Goal: Use online tool/utility: Utilize a website feature to perform a specific function

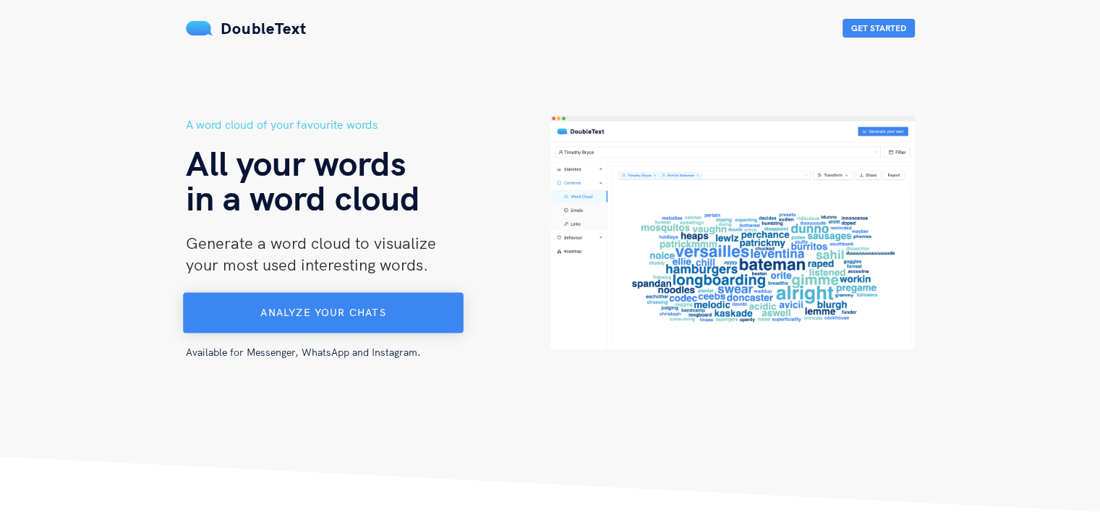
click at [416, 301] on button "Analyze your chats" at bounding box center [323, 313] width 281 height 40
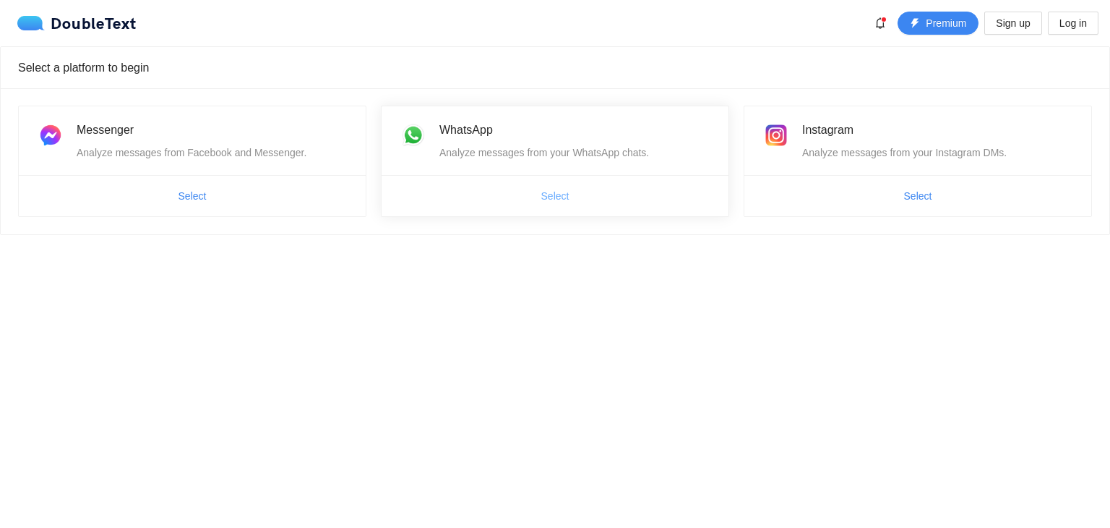
click at [545, 194] on span "Select" at bounding box center [555, 196] width 28 height 16
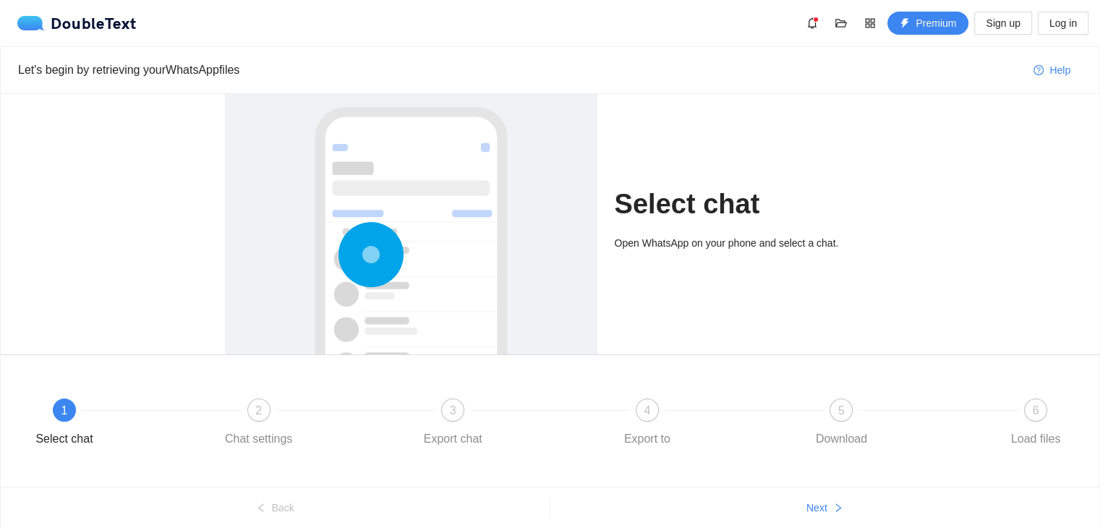
click at [742, 254] on div "Open WhatsApp on your phone and select a chat." at bounding box center [745, 248] width 261 height 26
click at [817, 501] on span "Next" at bounding box center [816, 508] width 21 height 16
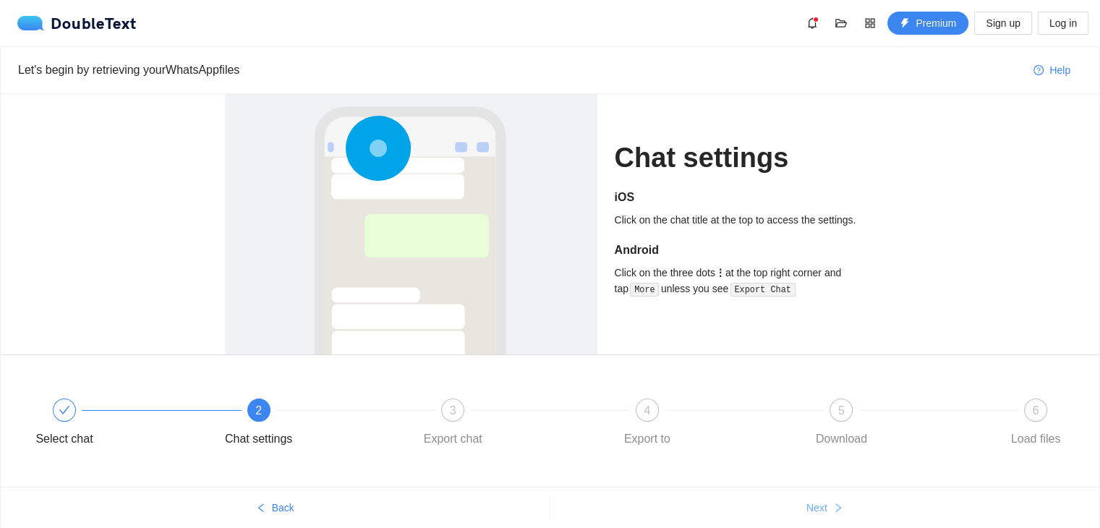
click at [817, 501] on span "Next" at bounding box center [816, 508] width 21 height 16
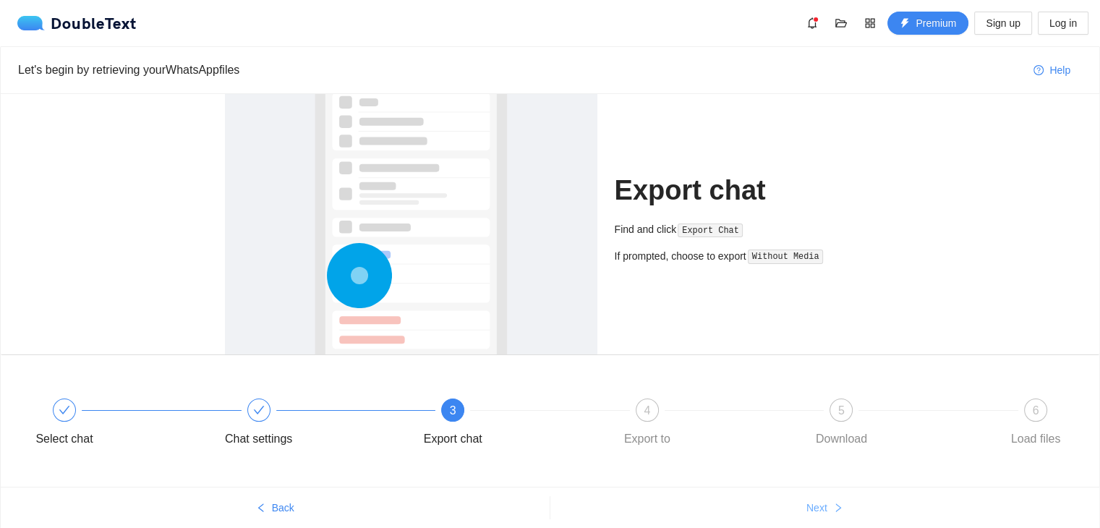
click at [817, 501] on span "Next" at bounding box center [816, 508] width 21 height 16
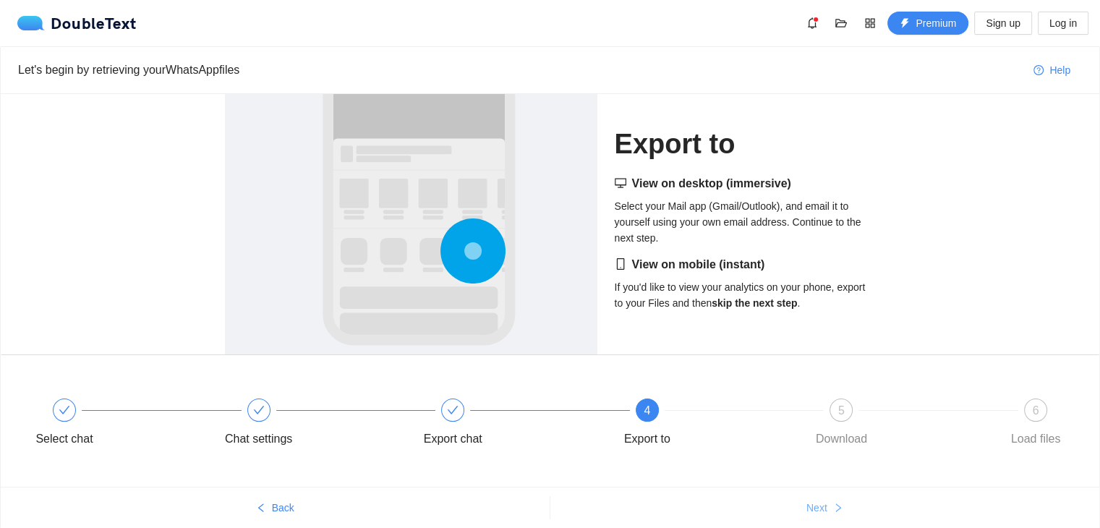
click at [817, 501] on span "Next" at bounding box center [816, 508] width 21 height 16
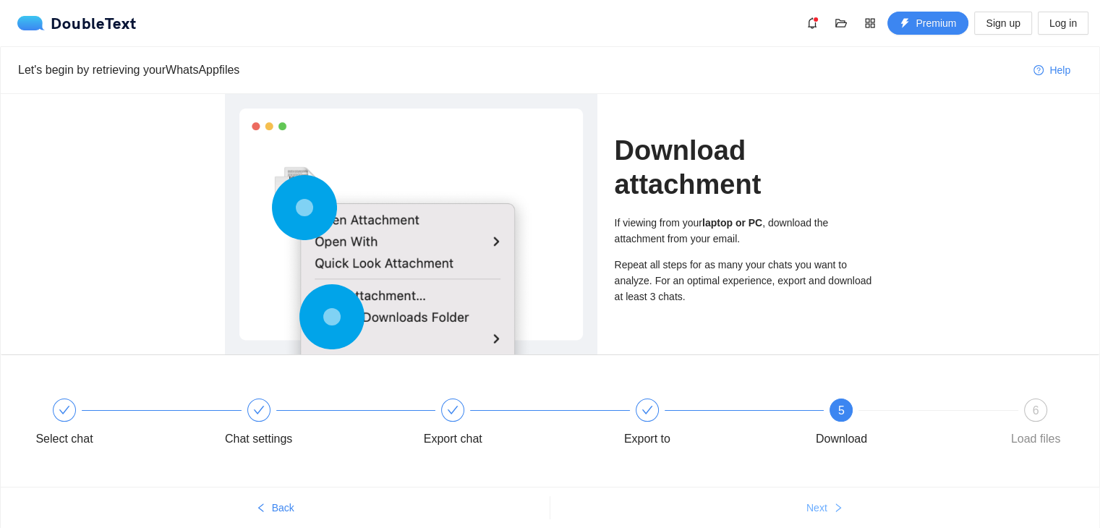
click at [817, 501] on span "Next" at bounding box center [816, 508] width 21 height 16
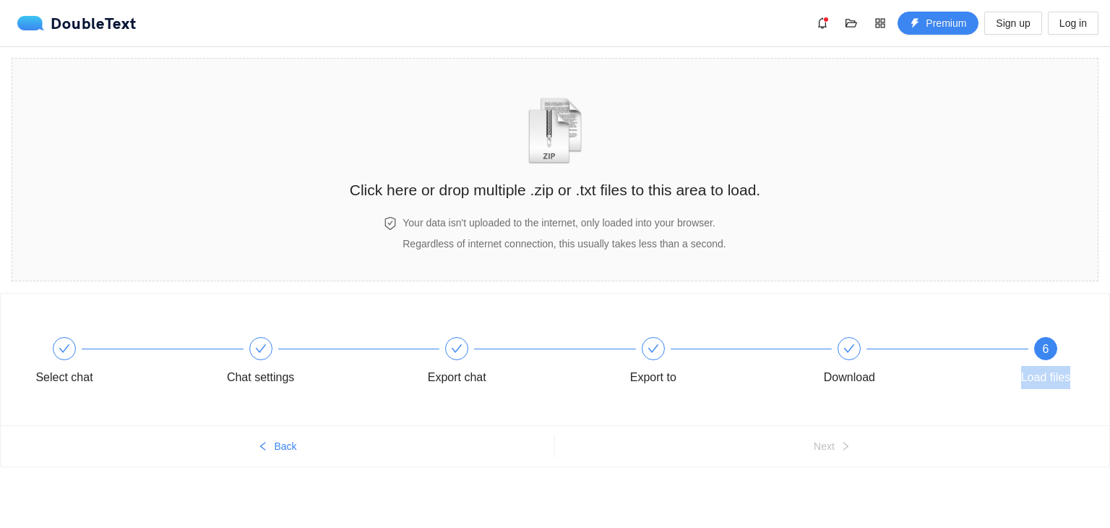
click at [817, 501] on div "Select chat Chat settings Export chat Export to Download 6 Load files Back Next" at bounding box center [555, 408] width 1110 height 230
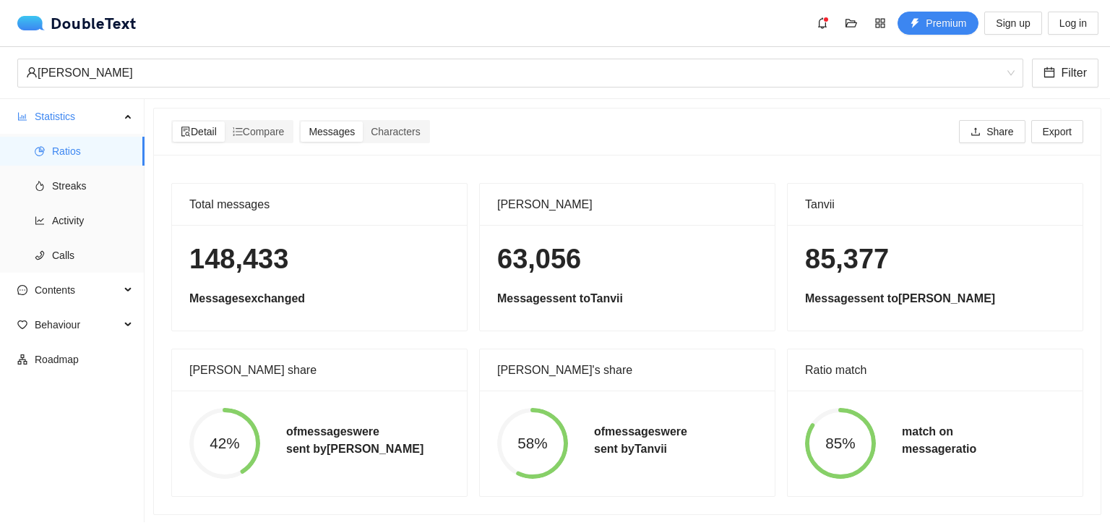
scroll to position [12, 0]
click at [403, 124] on span "Characters" at bounding box center [395, 130] width 49 height 12
click at [363, 120] on input "Characters" at bounding box center [363, 120] width 0 height 0
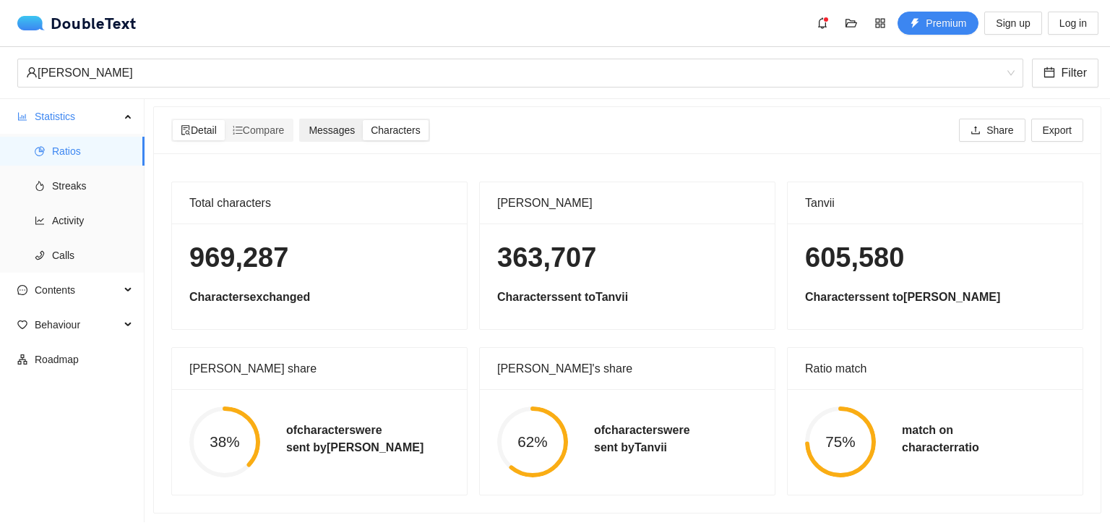
click at [326, 126] on div "Messages" at bounding box center [332, 130] width 62 height 20
click at [301, 120] on input "Messages" at bounding box center [301, 120] width 0 height 0
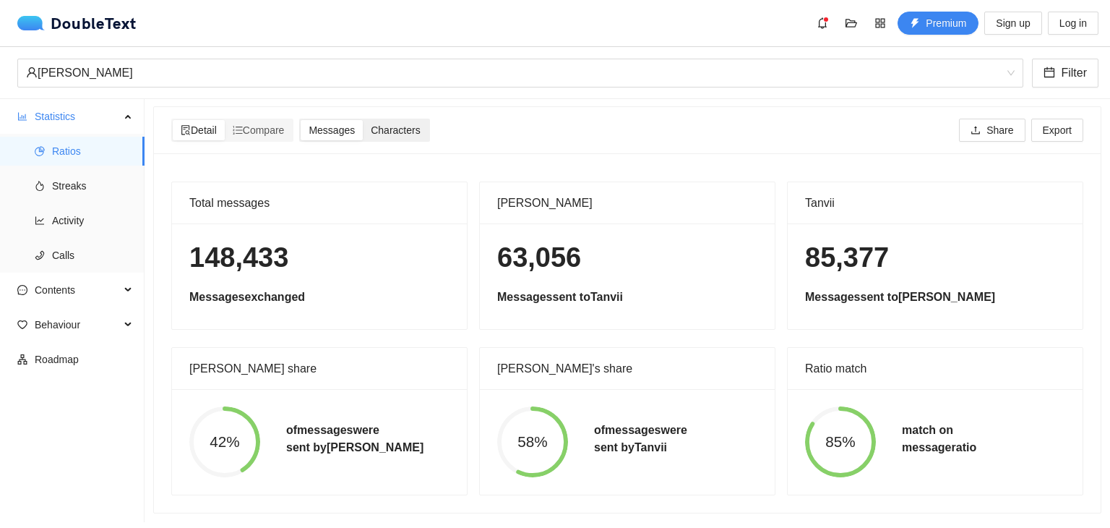
click at [382, 124] on span "Characters" at bounding box center [395, 130] width 49 height 12
click at [363, 120] on input "Characters" at bounding box center [363, 120] width 0 height 0
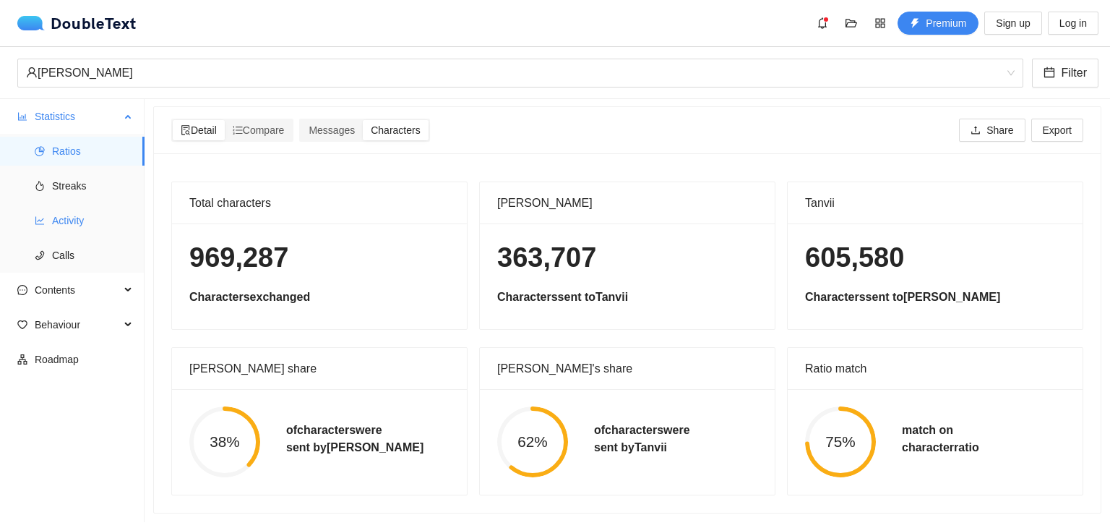
click at [89, 227] on span "Activity" at bounding box center [92, 220] width 81 height 29
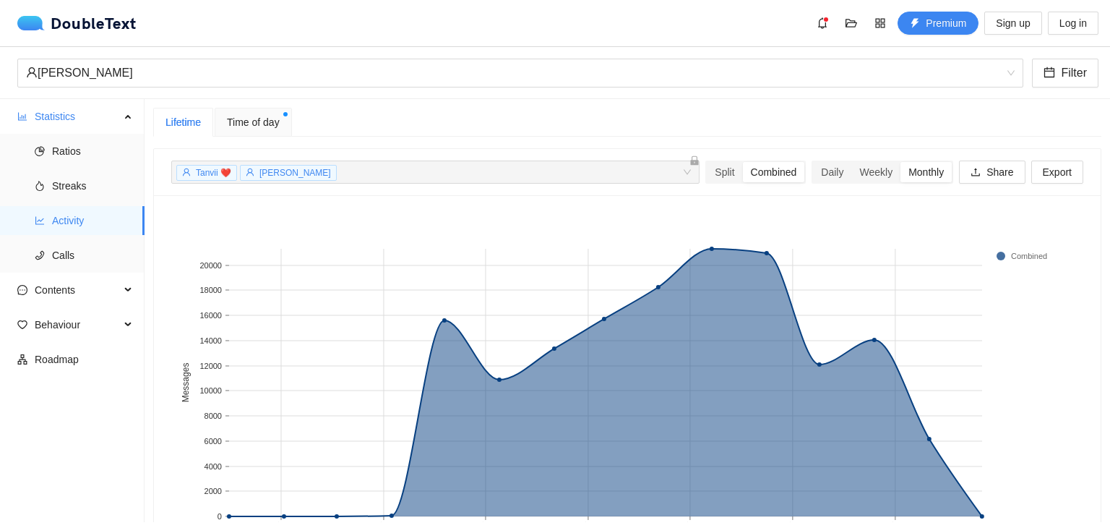
click at [237, 120] on span "Time of day" at bounding box center [253, 122] width 53 height 16
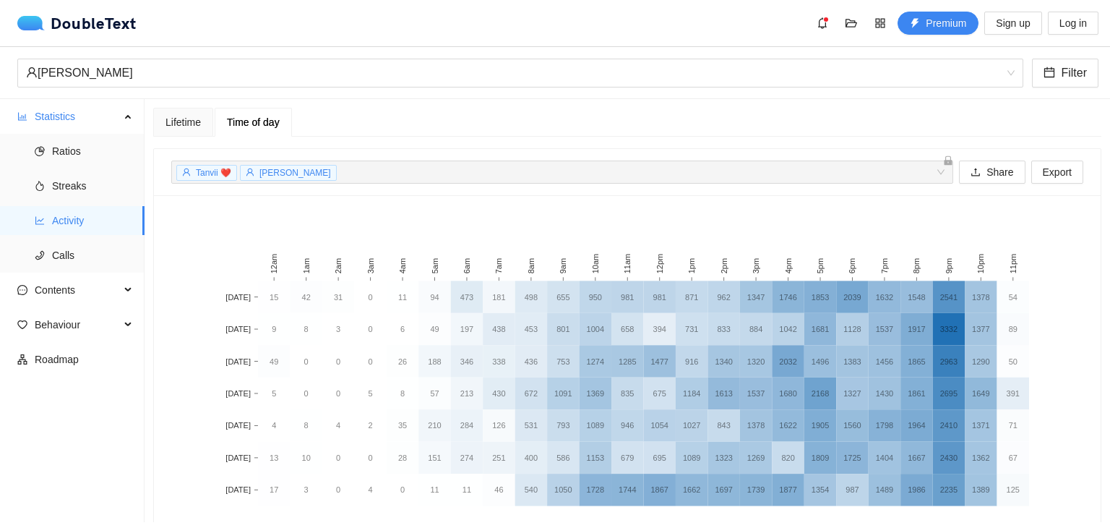
scroll to position [64, 0]
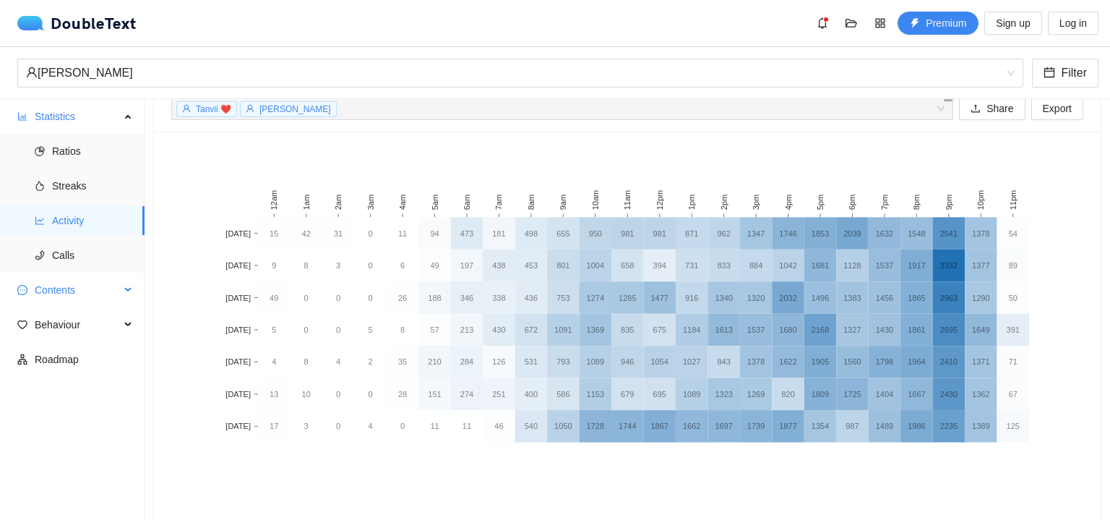
click at [113, 294] on span "Contents" at bounding box center [77, 289] width 85 height 29
click at [108, 321] on span "Word Cloud" at bounding box center [92, 324] width 81 height 29
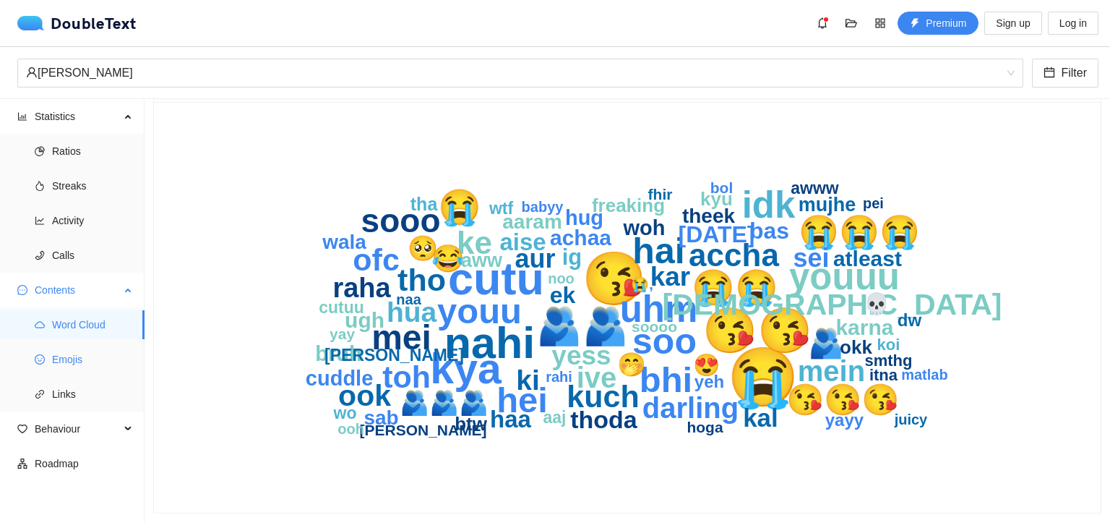
click at [47, 361] on li "Emojis" at bounding box center [72, 359] width 145 height 29
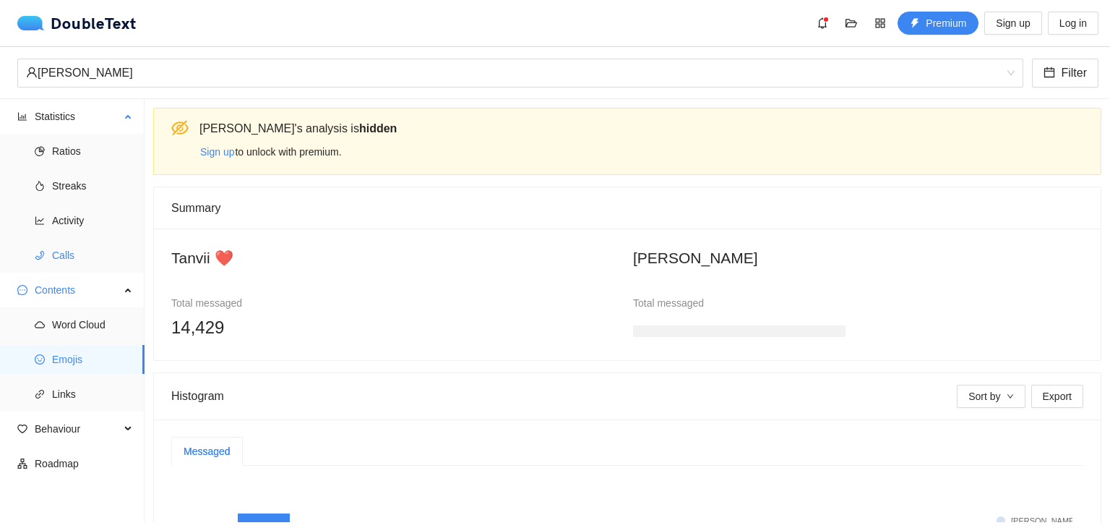
click at [67, 260] on span "Calls" at bounding box center [92, 255] width 81 height 29
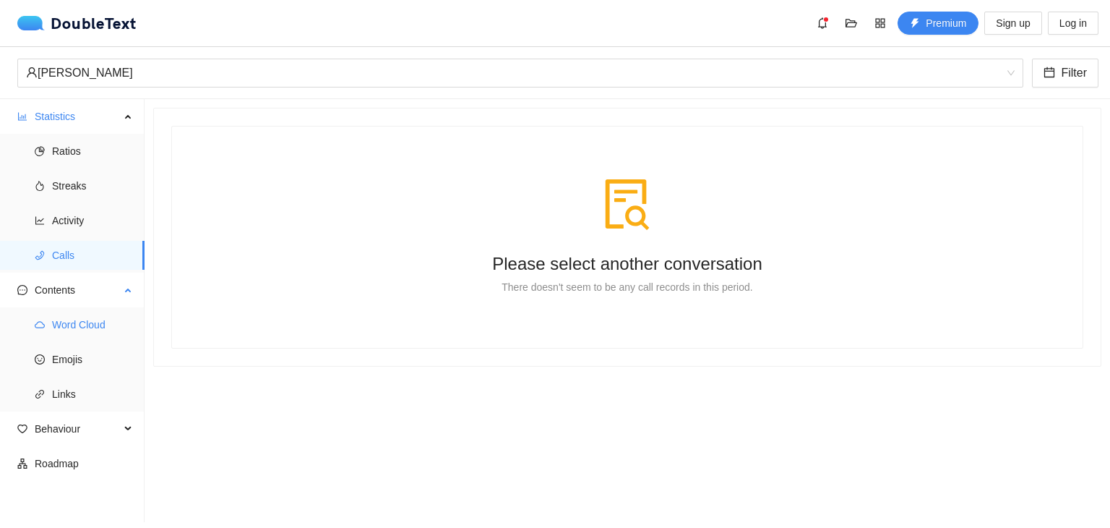
click at [77, 314] on span "Word Cloud" at bounding box center [92, 324] width 81 height 29
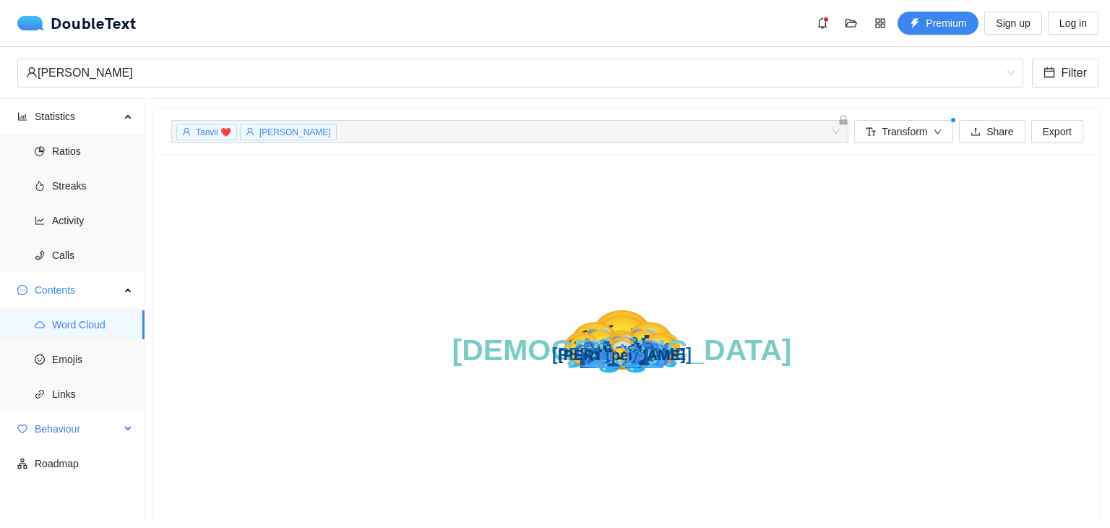
click at [67, 434] on span "Behaviour" at bounding box center [77, 428] width 85 height 29
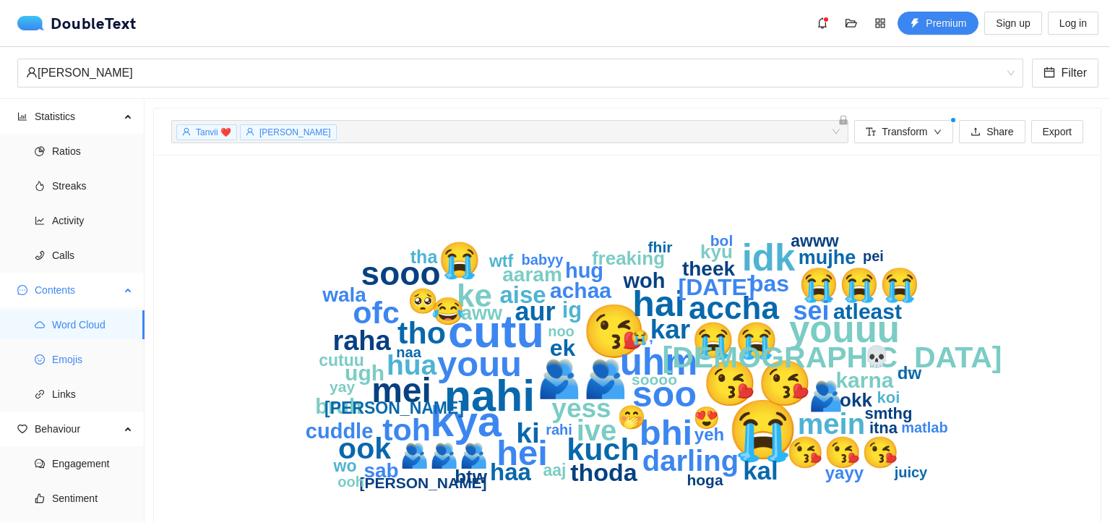
scroll to position [60, 0]
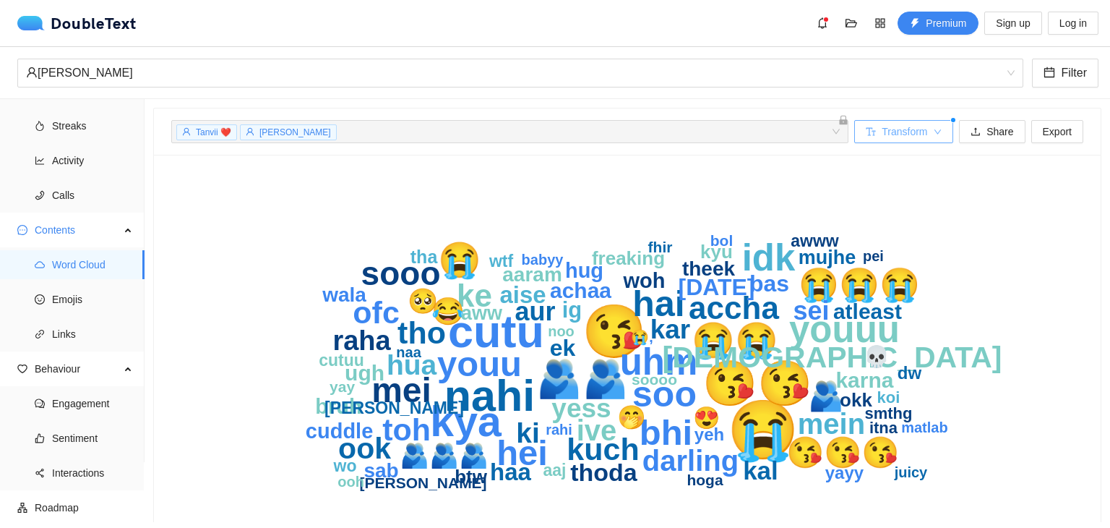
click at [917, 128] on span "Transform" at bounding box center [905, 132] width 46 height 16
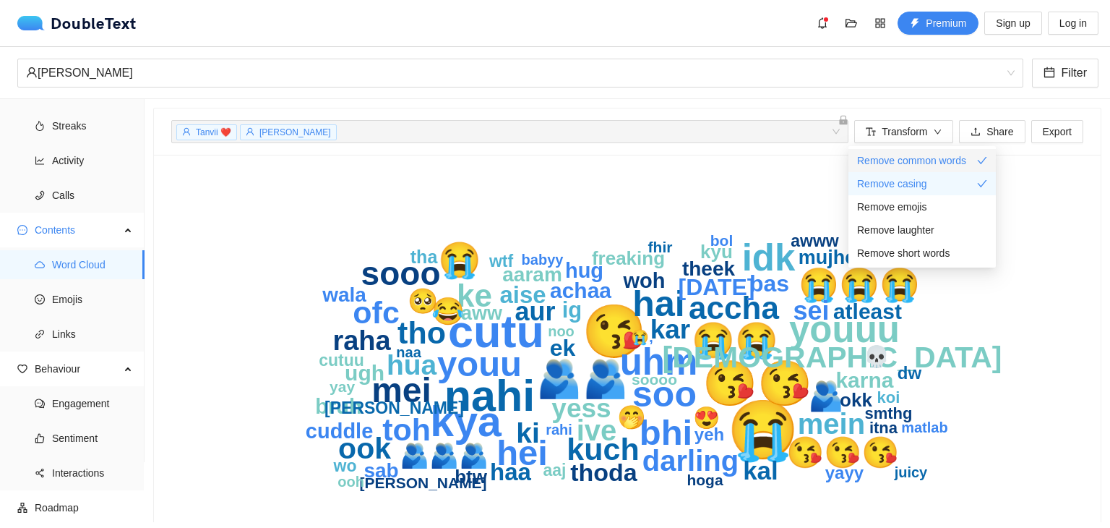
click at [935, 163] on span "Remove common words" at bounding box center [911, 161] width 109 height 16
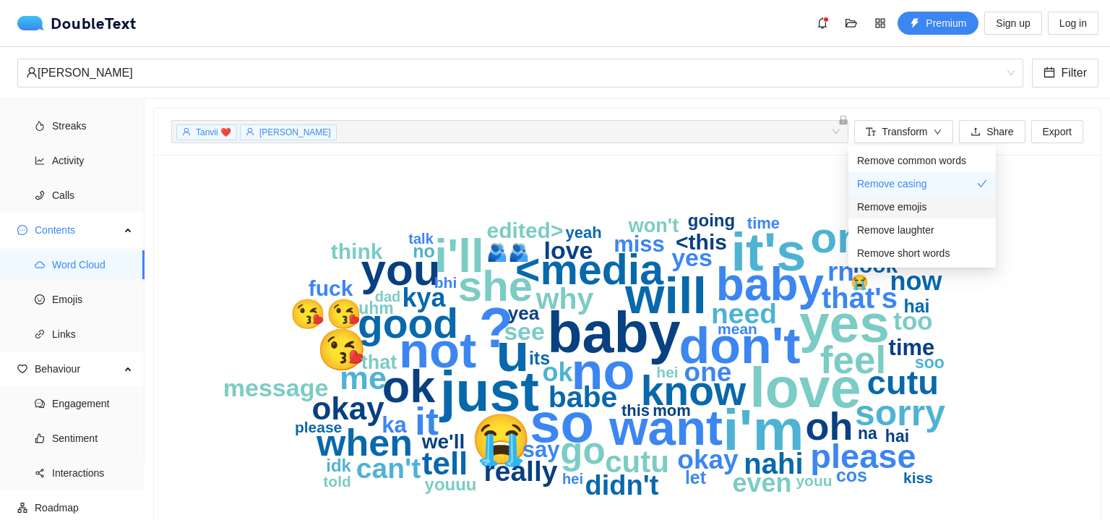
click at [922, 207] on span "Remove emojis" at bounding box center [891, 207] width 69 height 16
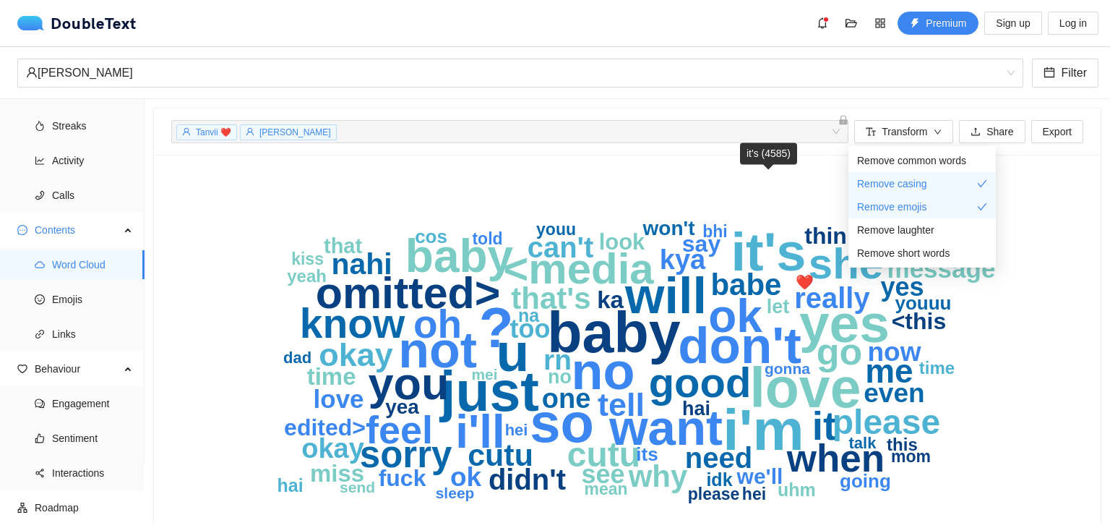
scroll to position [64, 0]
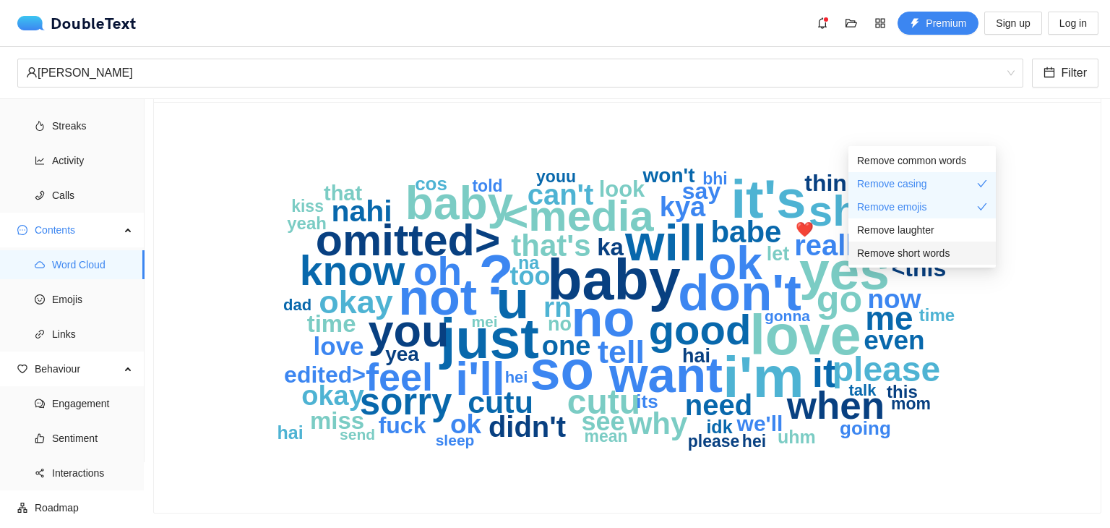
click at [925, 252] on span "Remove short words" at bounding box center [903, 253] width 93 height 16
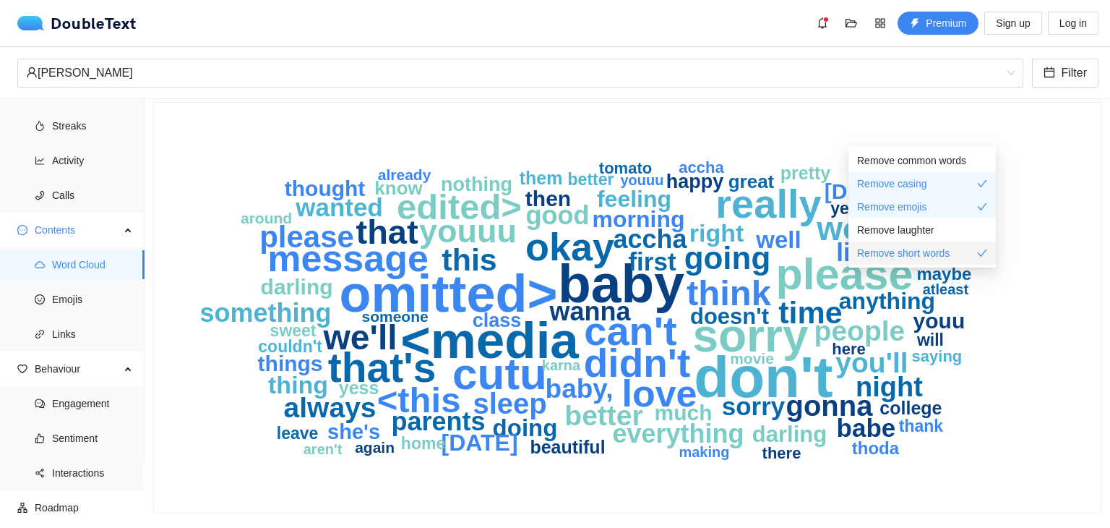
click at [923, 252] on span "Remove short words" at bounding box center [903, 253] width 93 height 16
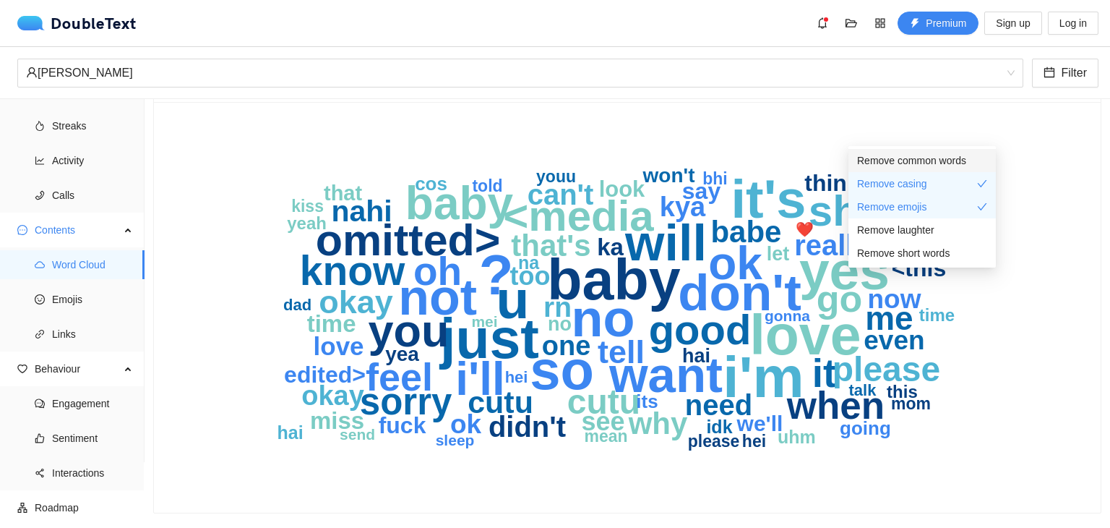
click at [920, 166] on span "Remove common words" at bounding box center [911, 161] width 109 height 16
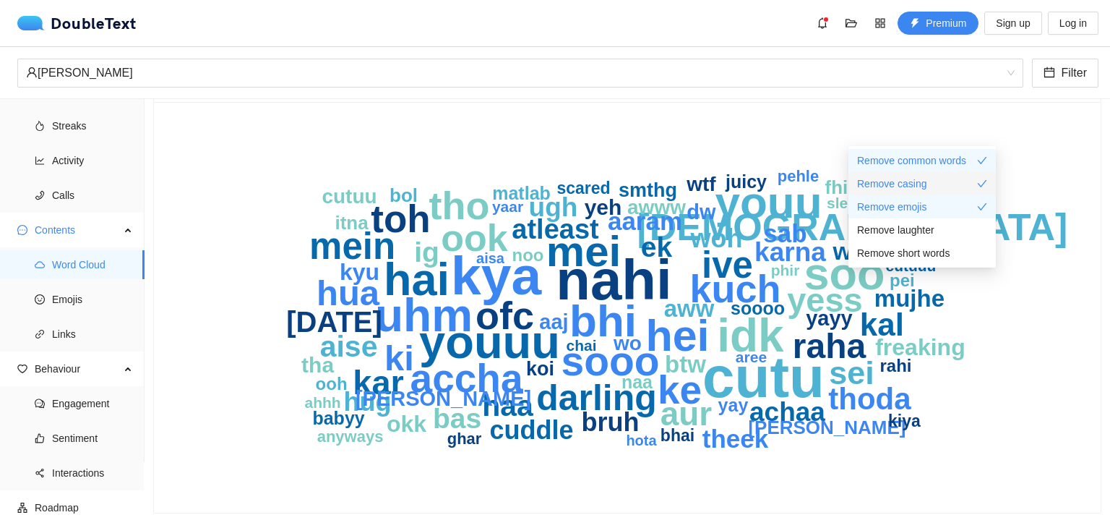
click at [917, 191] on span "Remove casing" at bounding box center [892, 184] width 70 height 16
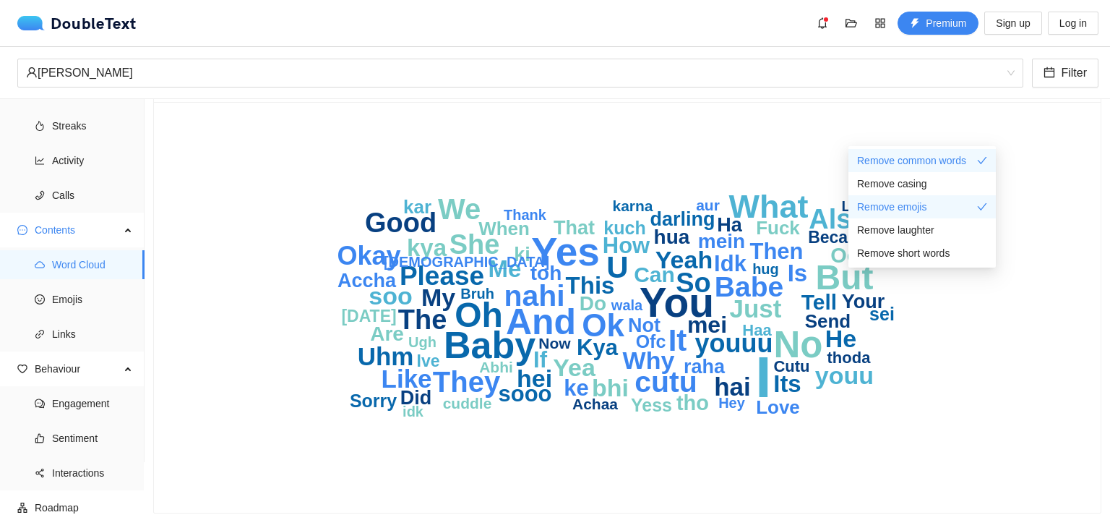
click at [1013, 221] on icon "I You Yes Baby No And But Oh What Ok It U nahi cutu They We Babe The Good Also …" at bounding box center [622, 307] width 902 height 376
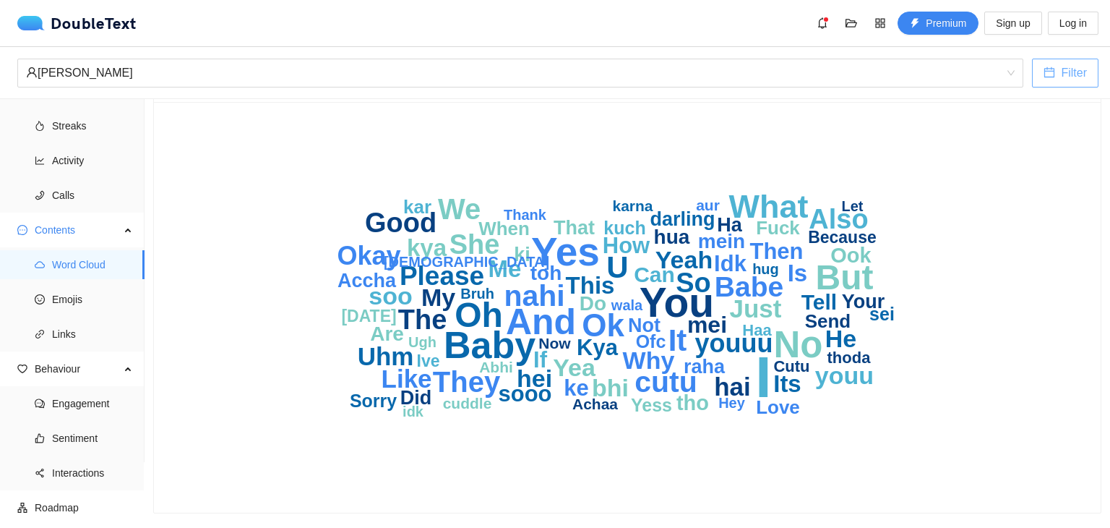
click at [1048, 77] on icon "calendar" at bounding box center [1050, 73] width 12 height 12
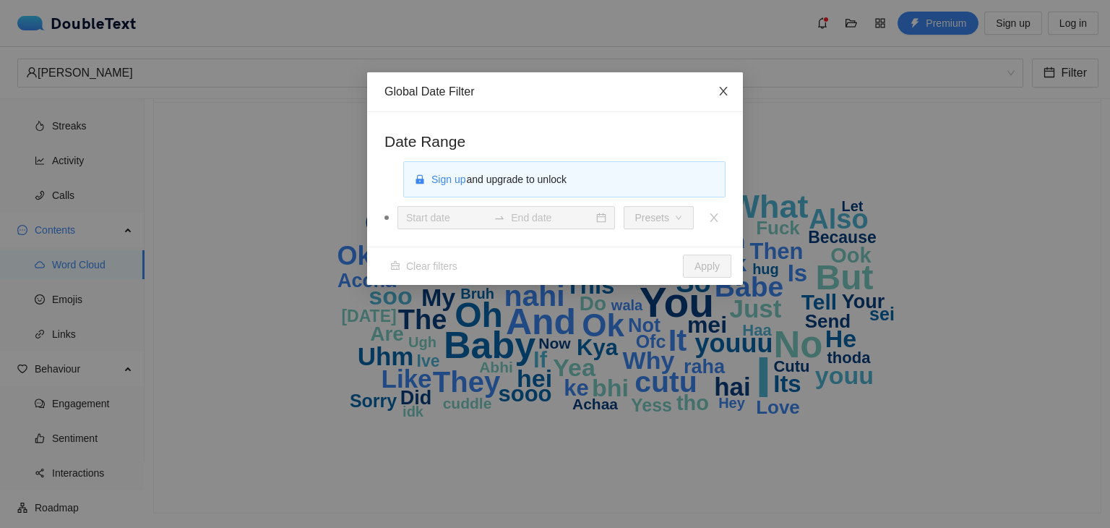
click at [711, 93] on span "Close" at bounding box center [723, 91] width 39 height 39
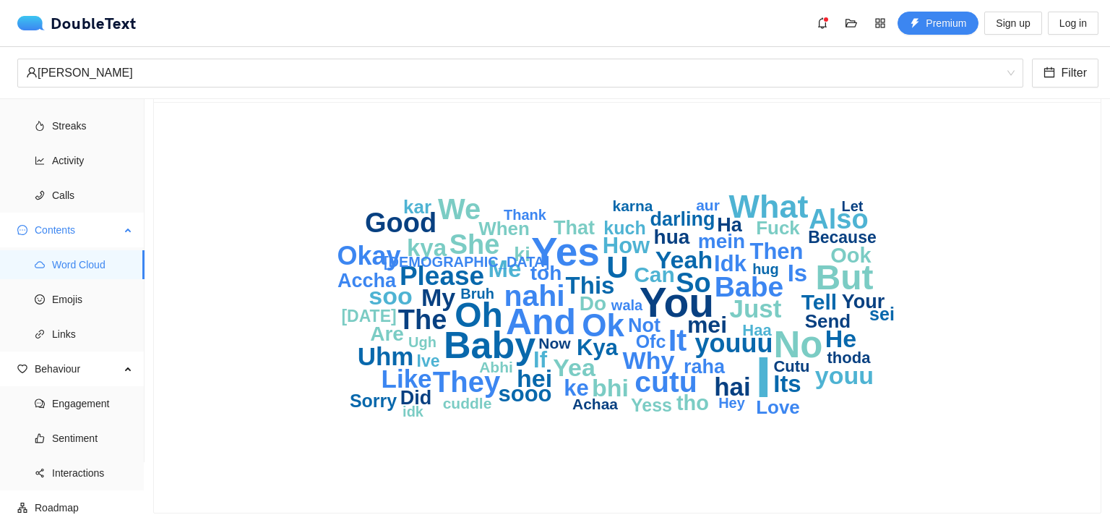
click at [126, 262] on span "Word Cloud" at bounding box center [92, 264] width 81 height 29
click at [987, 80] on div "[PERSON_NAME]" at bounding box center [514, 72] width 976 height 27
click at [436, 235] on text "kya" at bounding box center [427, 247] width 40 height 27
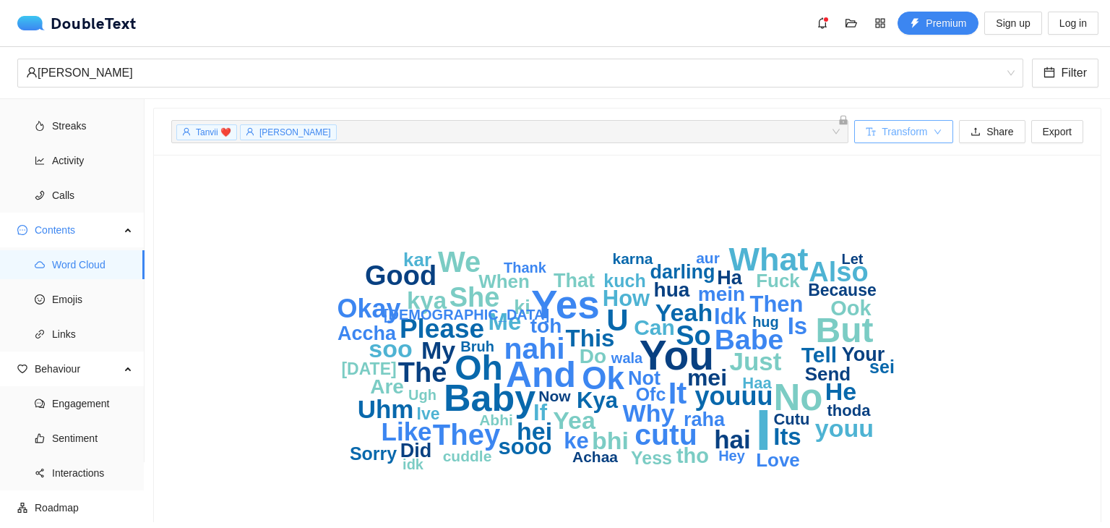
click at [934, 134] on icon "down" at bounding box center [938, 132] width 9 height 9
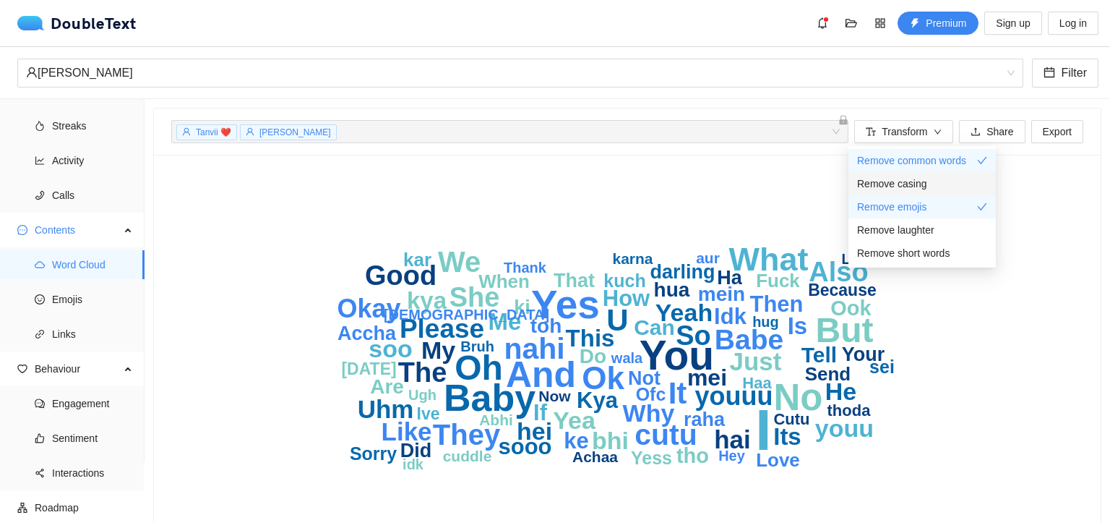
click at [917, 189] on span "Remove casing" at bounding box center [892, 184] width 70 height 16
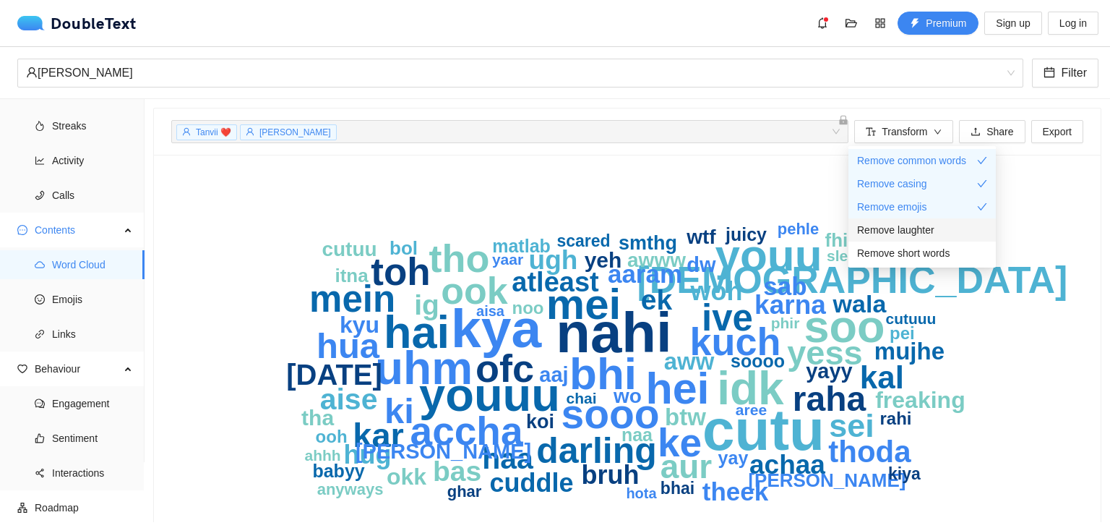
click at [920, 220] on li "Remove laughter" at bounding box center [922, 229] width 147 height 23
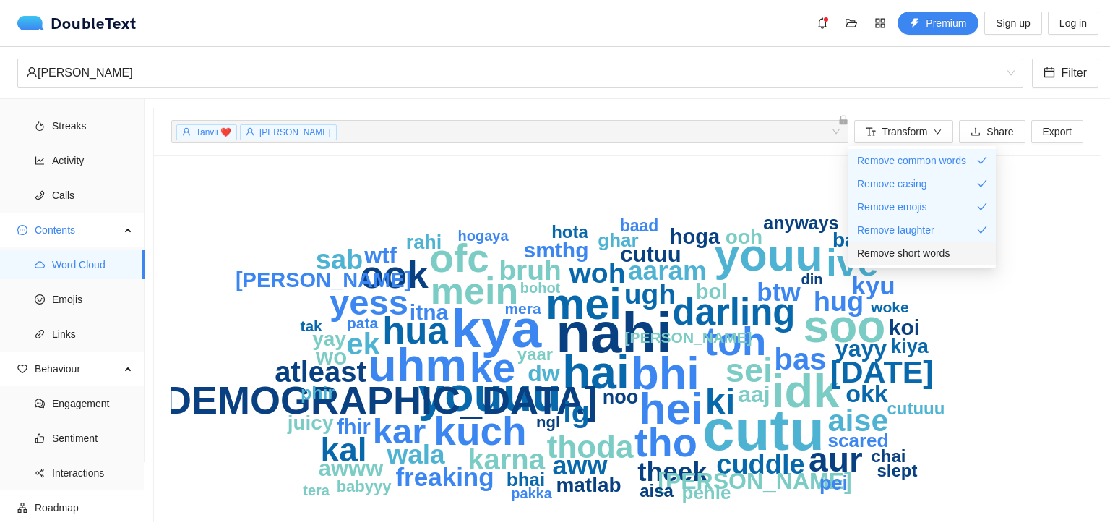
click at [930, 253] on span "Remove short words" at bounding box center [903, 253] width 93 height 16
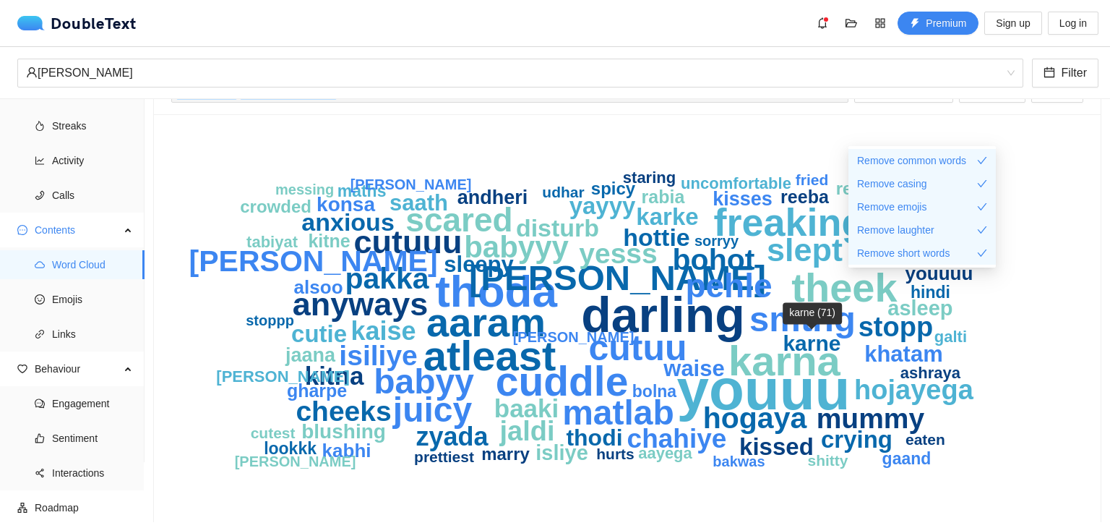
scroll to position [39, 0]
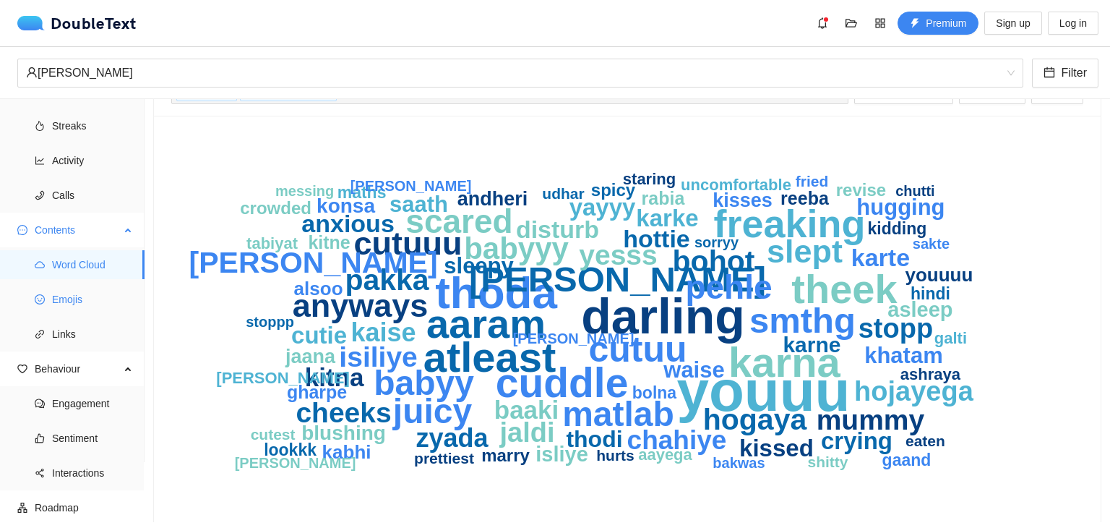
click at [103, 299] on span "Emojis" at bounding box center [92, 299] width 81 height 29
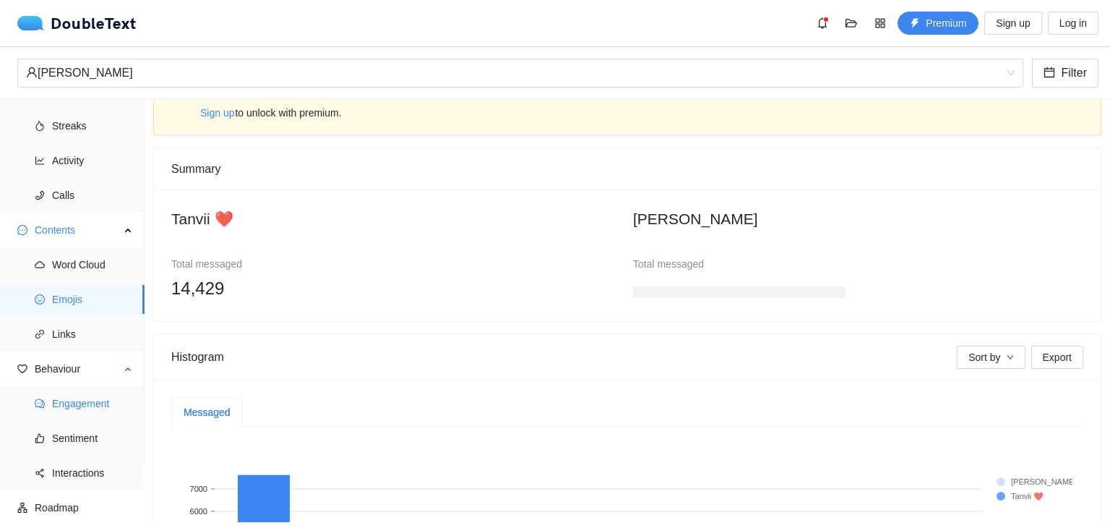
click at [80, 410] on span "Engagement" at bounding box center [92, 403] width 81 height 29
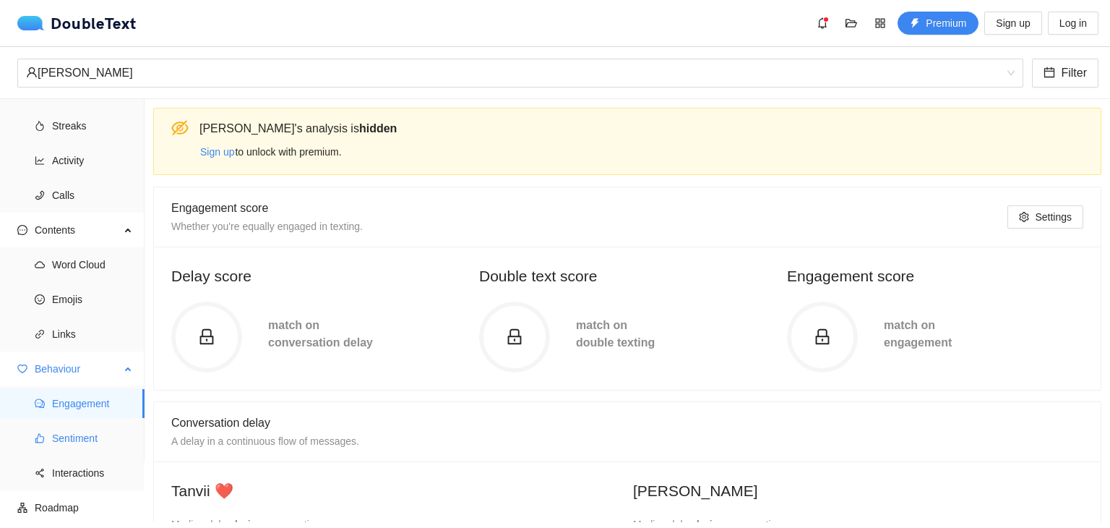
click at [63, 434] on span "Sentiment" at bounding box center [92, 438] width 81 height 29
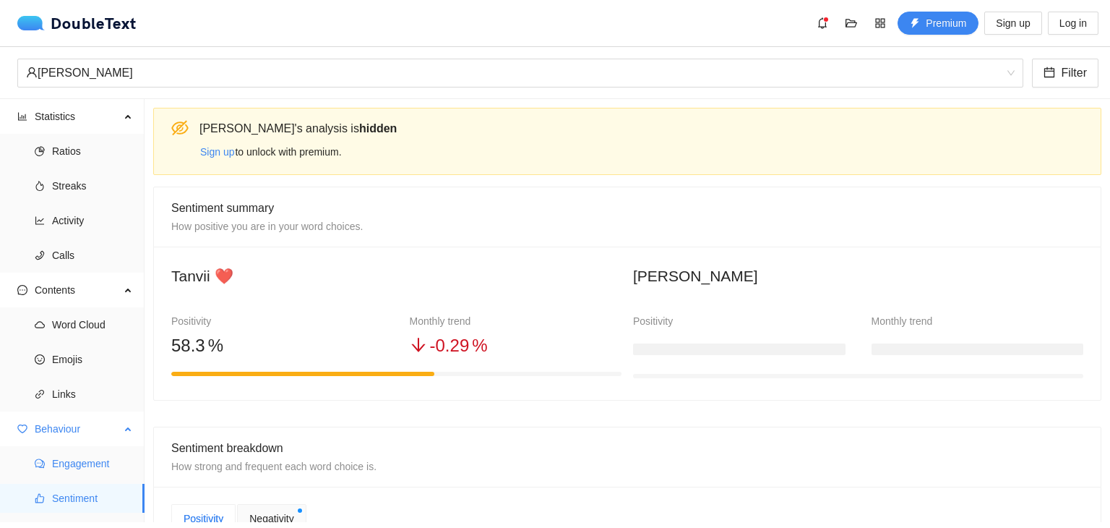
click at [101, 452] on span "Engagement" at bounding box center [92, 463] width 81 height 29
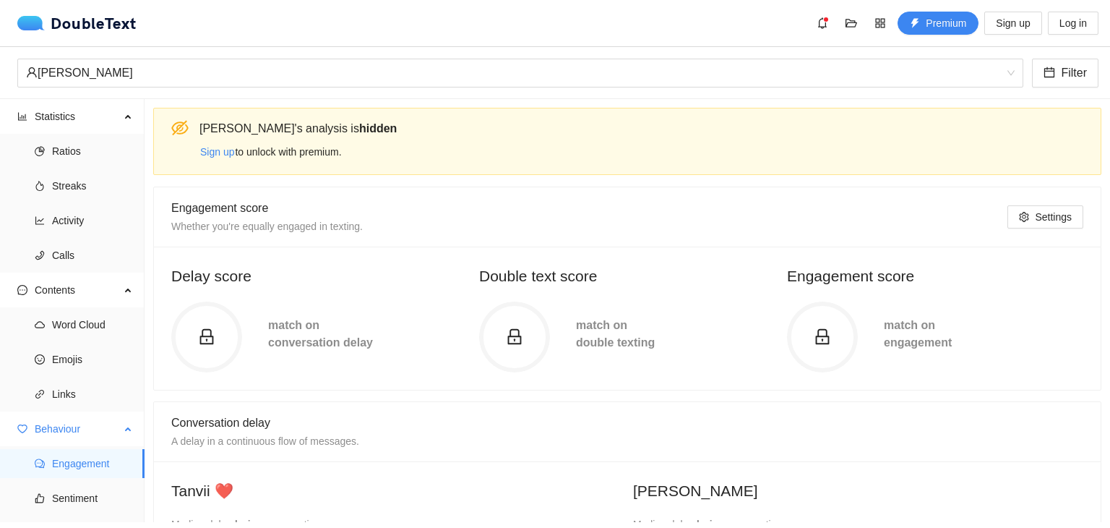
scroll to position [60, 0]
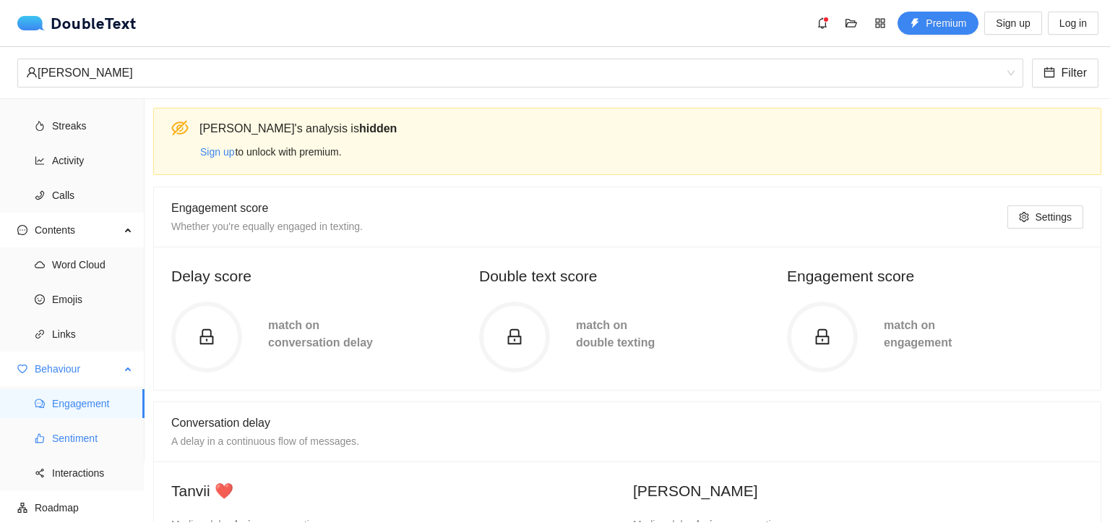
click at [108, 436] on span "Sentiment" at bounding box center [92, 438] width 81 height 29
click at [87, 435] on span "Sentiment" at bounding box center [92, 438] width 81 height 29
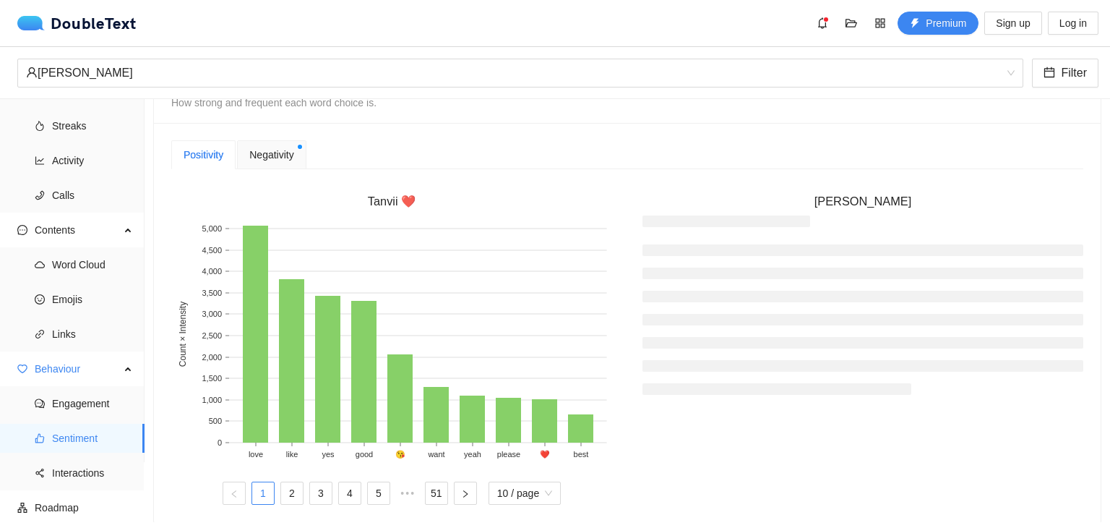
scroll to position [379, 0]
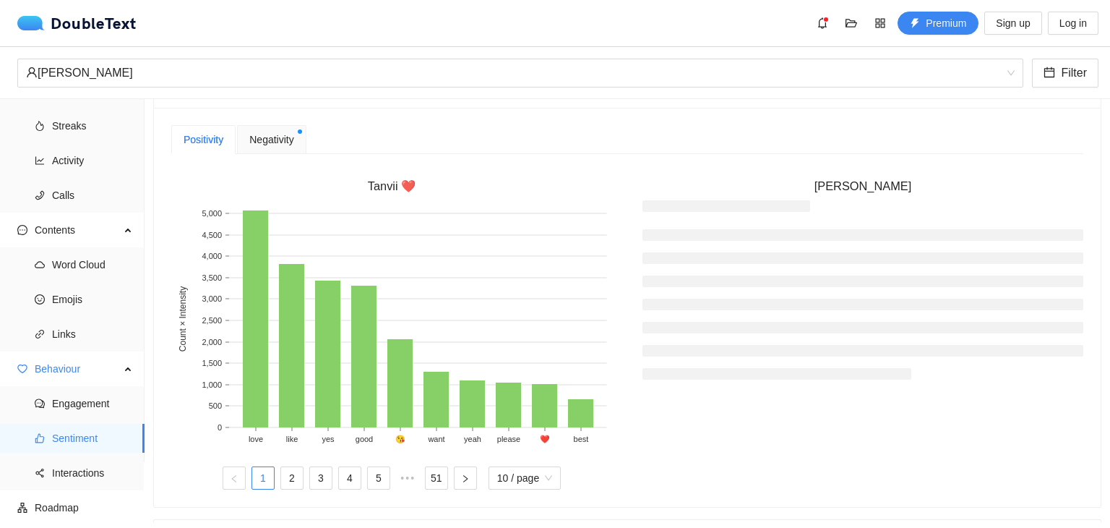
click at [271, 132] on span "Negativity" at bounding box center [271, 140] width 44 height 16
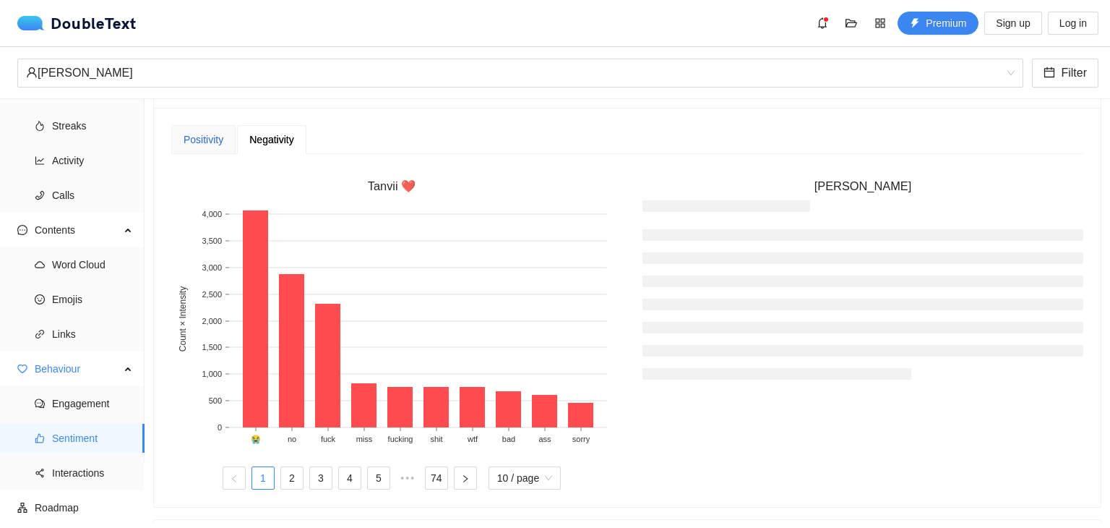
click at [213, 142] on div "Positivity" at bounding box center [204, 140] width 40 height 16
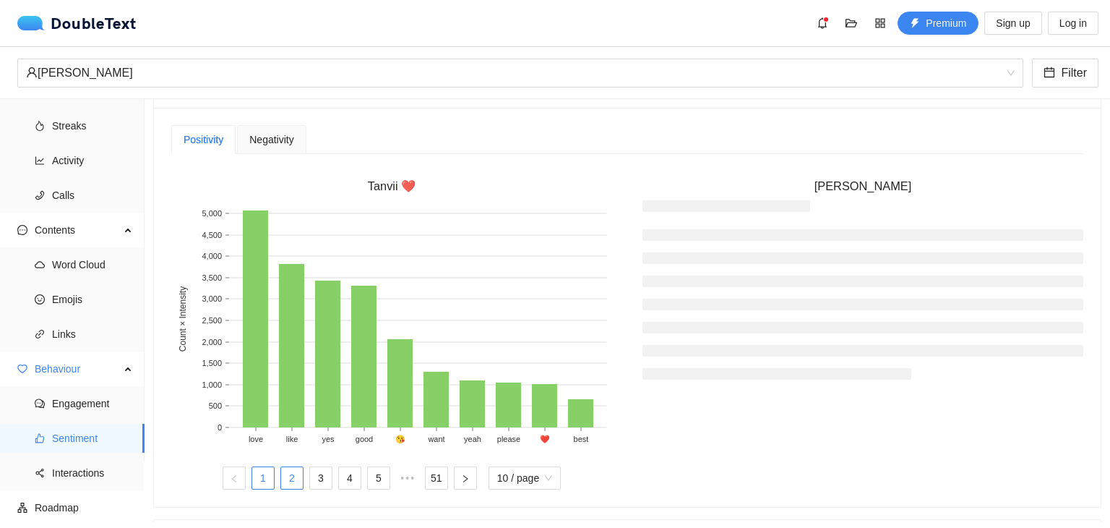
click at [287, 480] on link "2" at bounding box center [292, 478] width 22 height 22
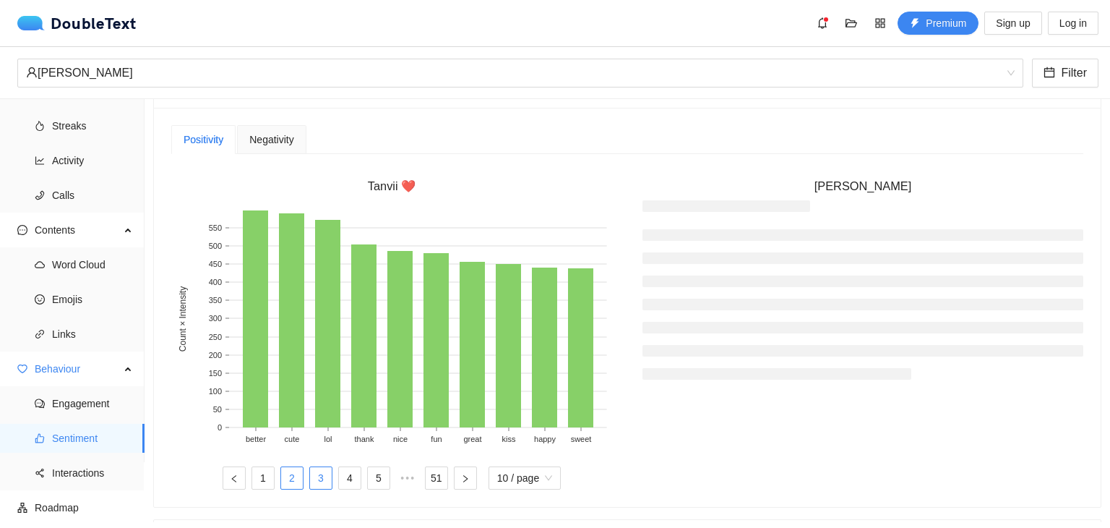
click at [324, 479] on link "3" at bounding box center [321, 478] width 22 height 22
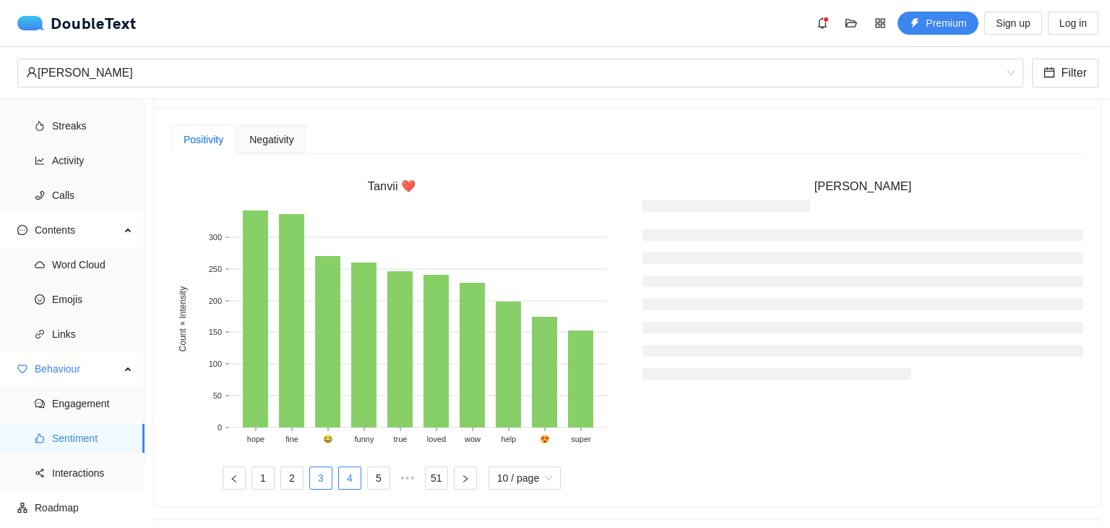
click at [345, 479] on link "4" at bounding box center [350, 478] width 22 height 22
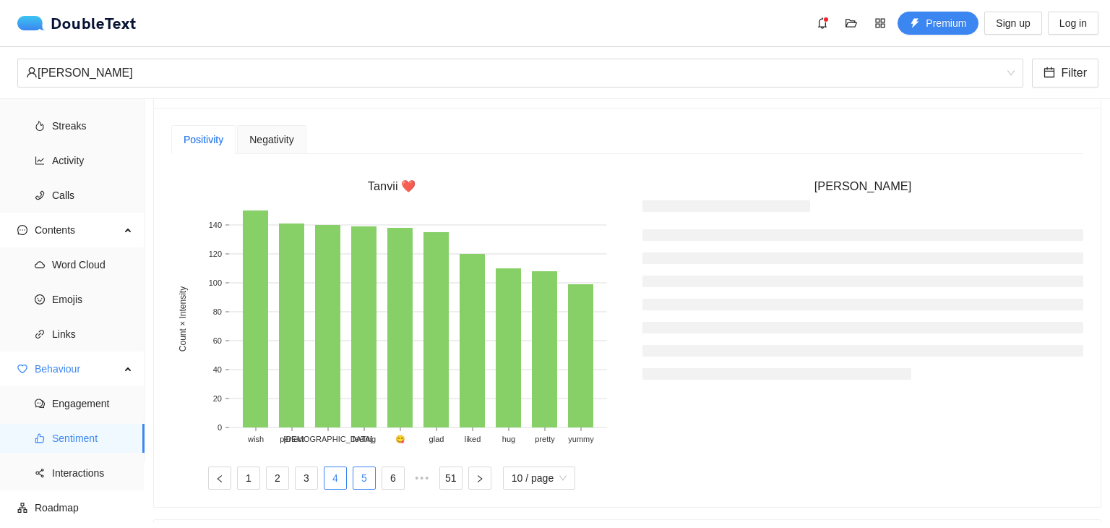
click at [366, 478] on link "5" at bounding box center [365, 478] width 22 height 22
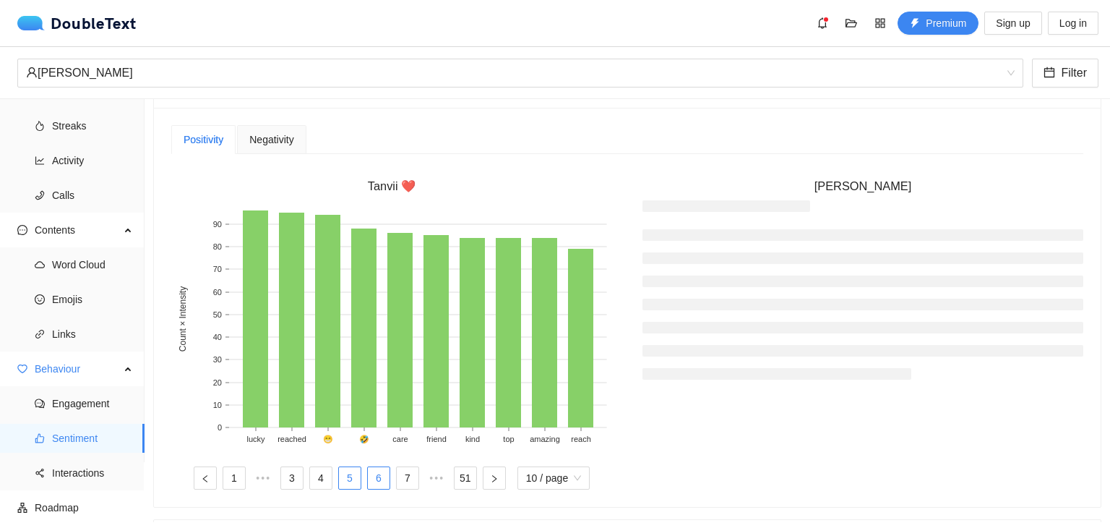
click at [379, 478] on link "6" at bounding box center [379, 478] width 22 height 22
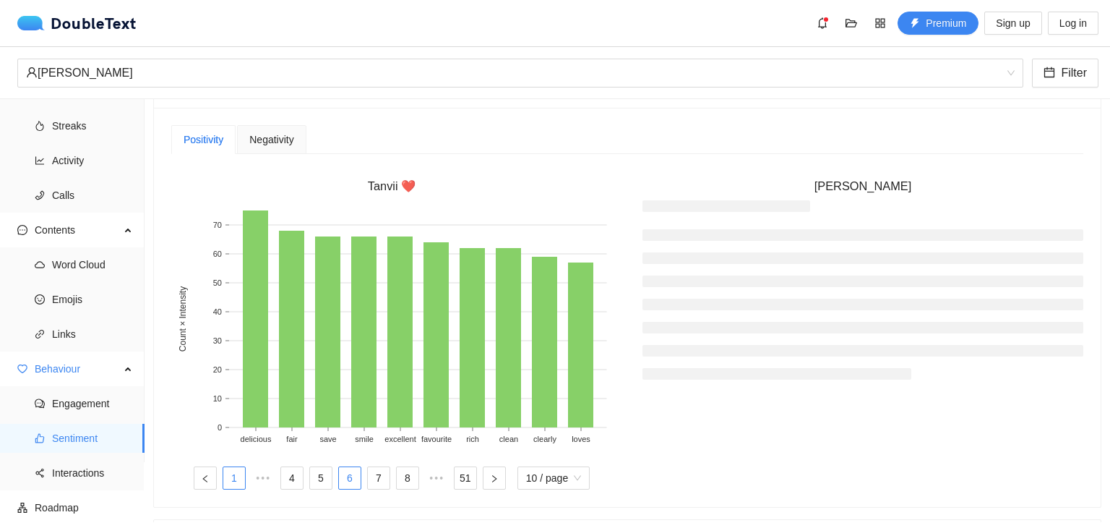
click at [223, 474] on link "1" at bounding box center [234, 478] width 22 height 22
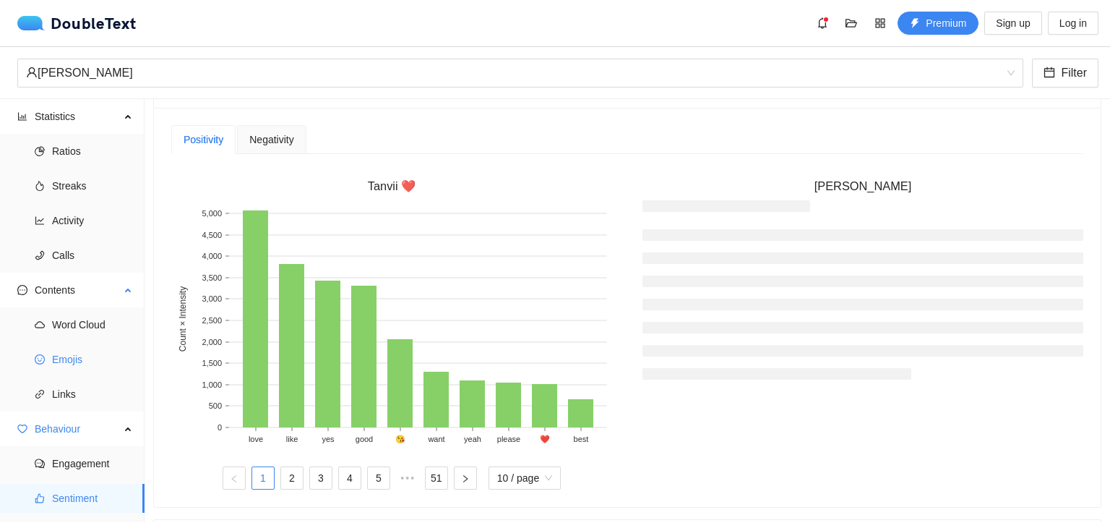
scroll to position [0, 0]
click at [81, 260] on span "Calls" at bounding box center [92, 255] width 81 height 29
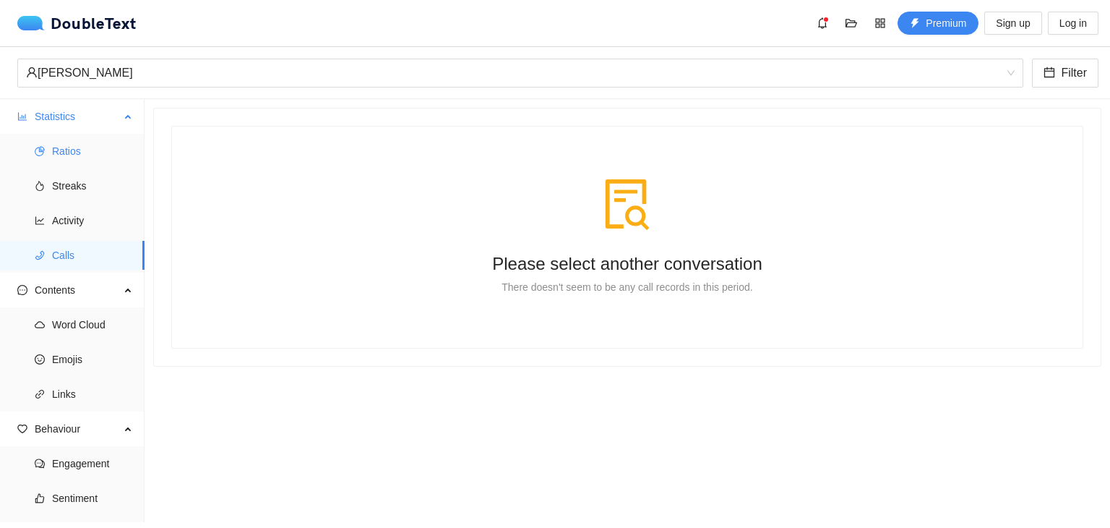
click at [74, 158] on span "Ratios" at bounding box center [92, 151] width 81 height 29
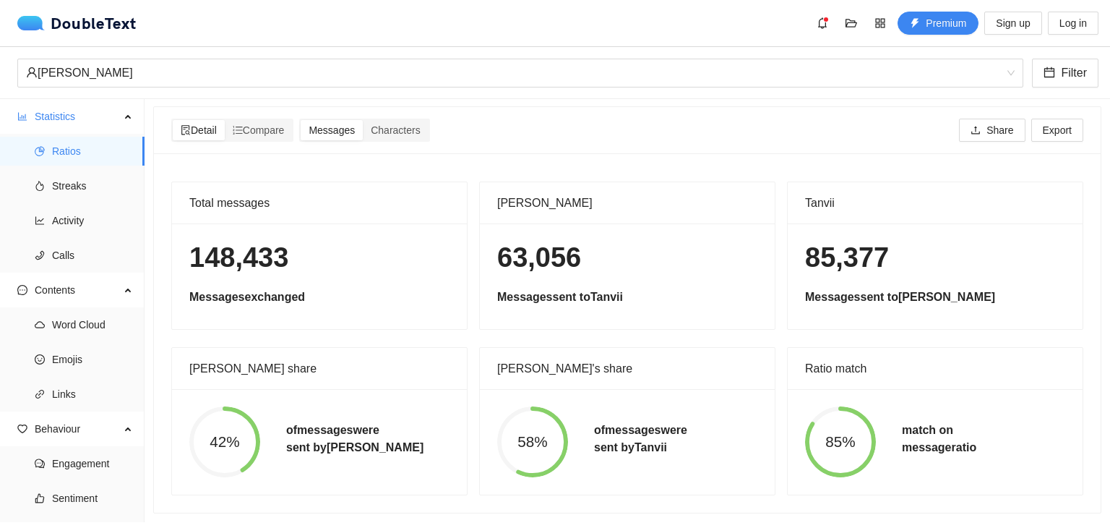
scroll to position [12, 0]
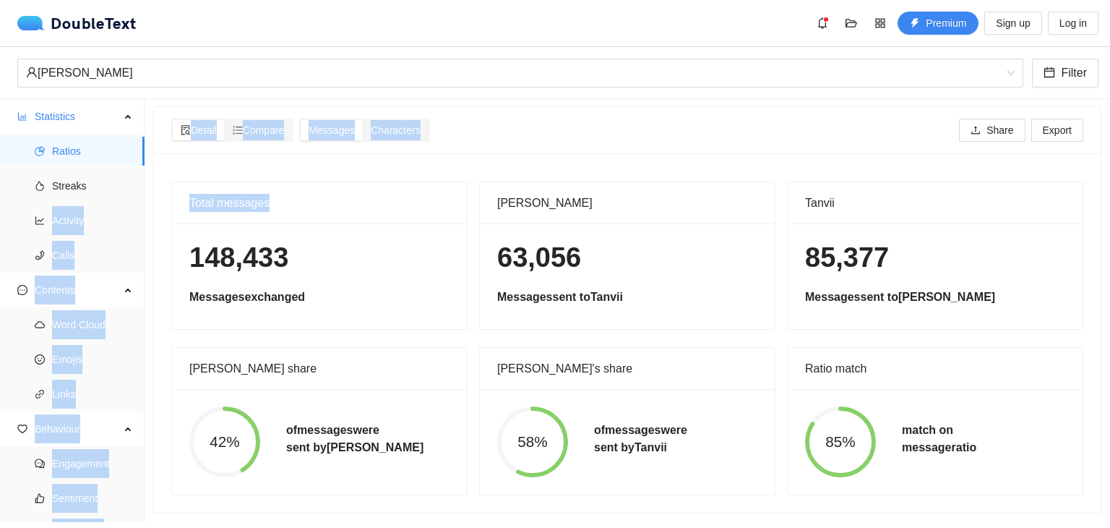
drag, startPoint x: 107, startPoint y: 189, endPoint x: 359, endPoint y: 205, distance: 252.9
click at [359, 205] on section "Statistics Ratios Streaks Activity Calls Contents Word Cloud Emojis Links Behav…" at bounding box center [555, 310] width 1110 height 423
click at [398, 182] on div "Total messages" at bounding box center [319, 202] width 260 height 41
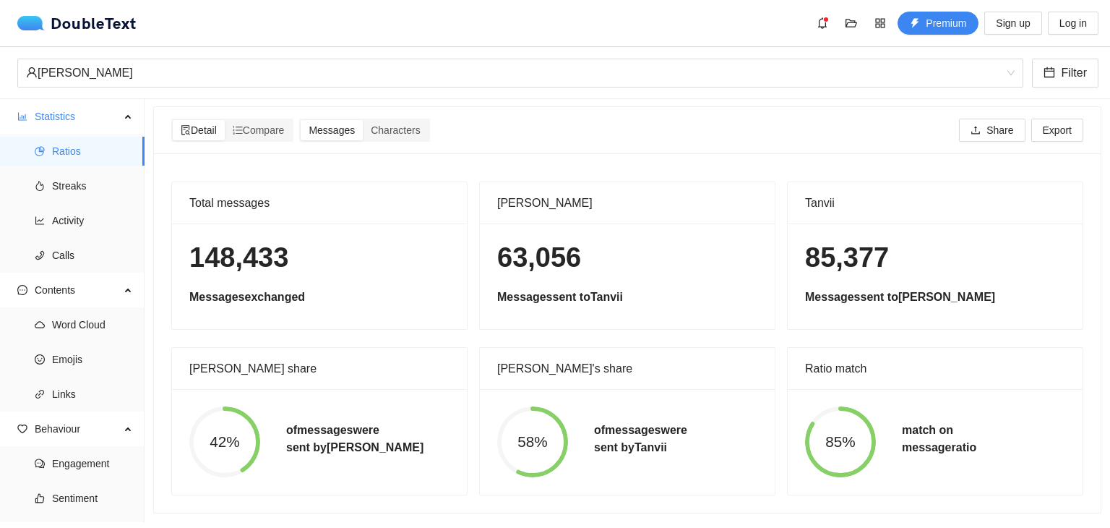
click at [414, 140] on div "Detail Compare Messages Characters Share Export" at bounding box center [627, 130] width 912 height 46
click at [408, 133] on div "Detail Compare Messages Characters Share Export" at bounding box center [627, 130] width 912 height 46
click at [400, 107] on div "Detail Compare Messages Characters Share Export" at bounding box center [627, 130] width 912 height 46
click at [400, 120] on div "Characters" at bounding box center [395, 130] width 65 height 20
click at [363, 120] on input "Characters" at bounding box center [363, 120] width 0 height 0
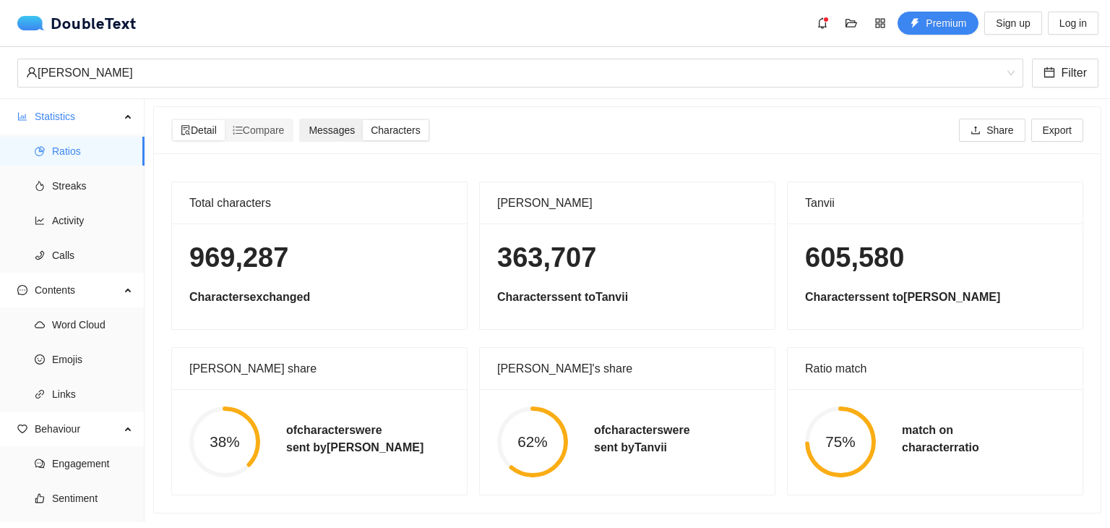
click at [333, 124] on span "Messages" at bounding box center [332, 130] width 46 height 12
click at [301, 120] on input "Messages" at bounding box center [301, 120] width 0 height 0
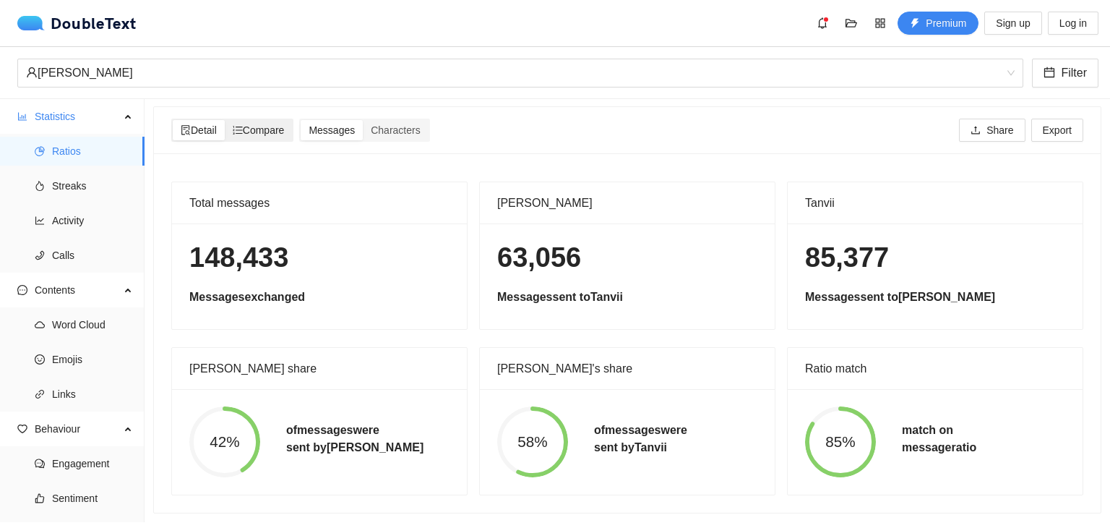
click at [278, 124] on span "Compare" at bounding box center [259, 130] width 52 height 12
click at [225, 120] on input "Compare" at bounding box center [225, 120] width 0 height 0
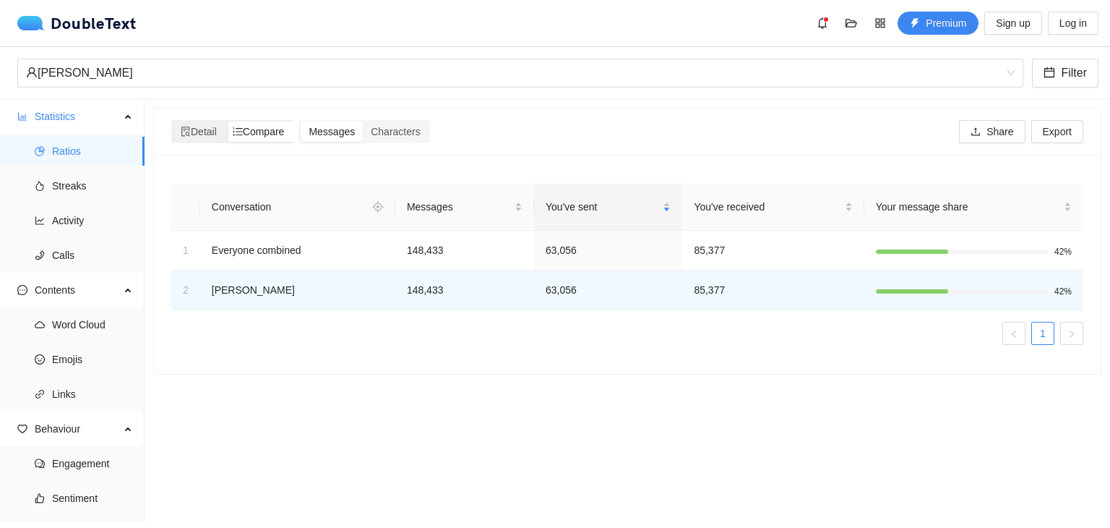
scroll to position [0, 0]
click at [338, 126] on span "Messages" at bounding box center [332, 132] width 46 height 12
click at [301, 121] on input "Messages" at bounding box center [301, 121] width 0 height 0
click at [101, 214] on span "Activity" at bounding box center [92, 220] width 81 height 29
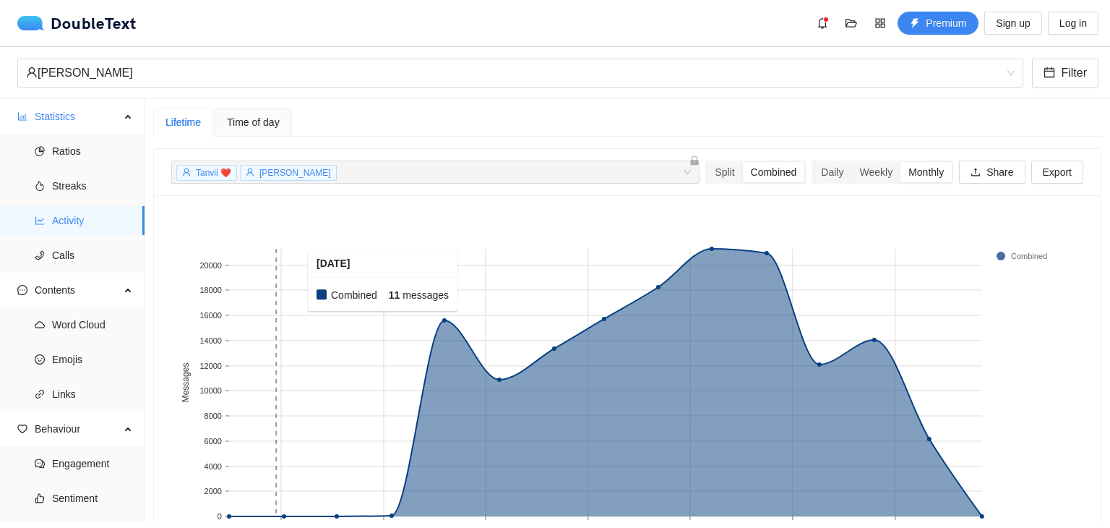
scroll to position [89, 0]
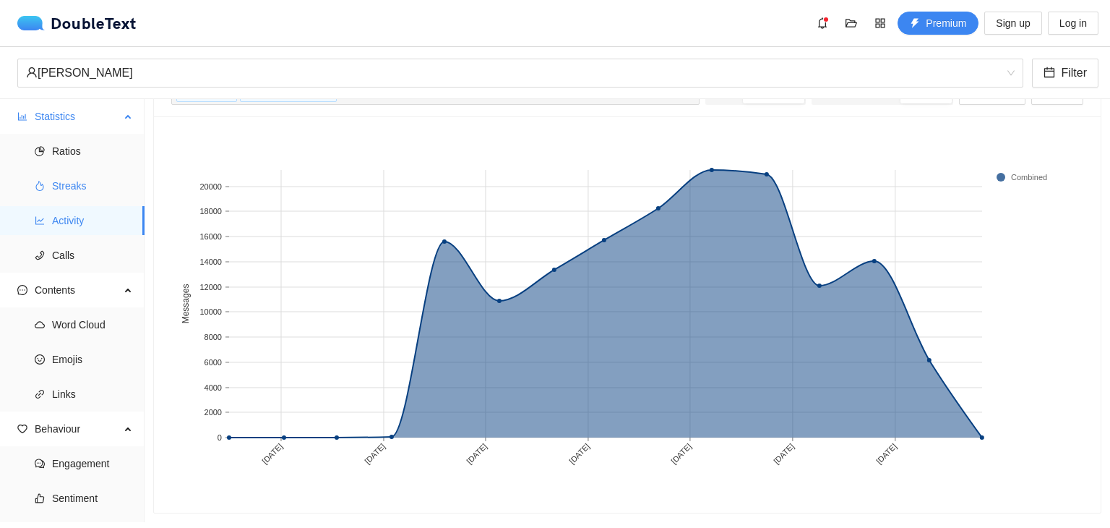
click at [82, 190] on span "Streaks" at bounding box center [92, 185] width 81 height 29
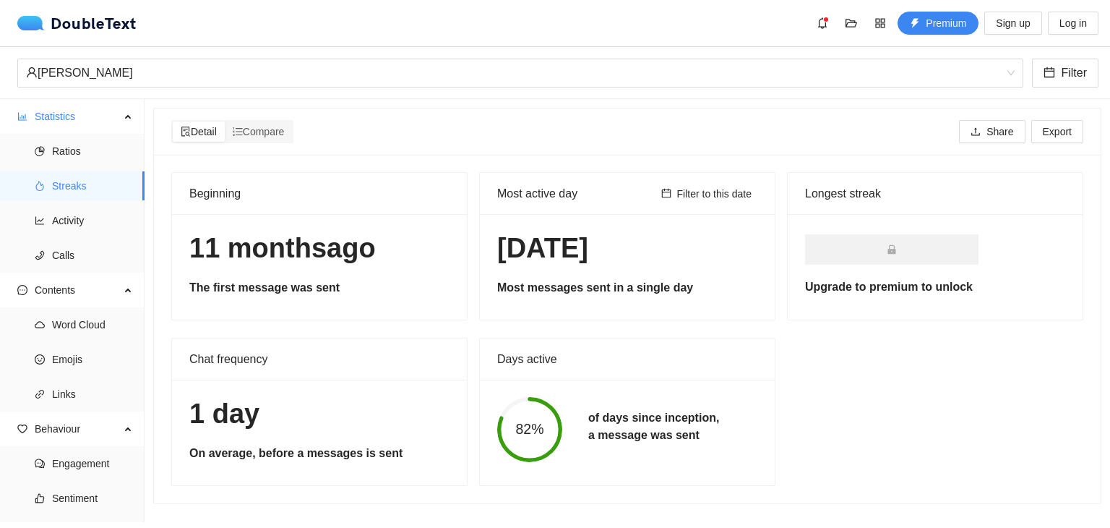
click at [355, 367] on div "Chat frequency" at bounding box center [319, 358] width 260 height 41
click at [281, 139] on div "Compare" at bounding box center [259, 131] width 68 height 20
click at [225, 121] on input "Compare" at bounding box center [225, 121] width 0 height 0
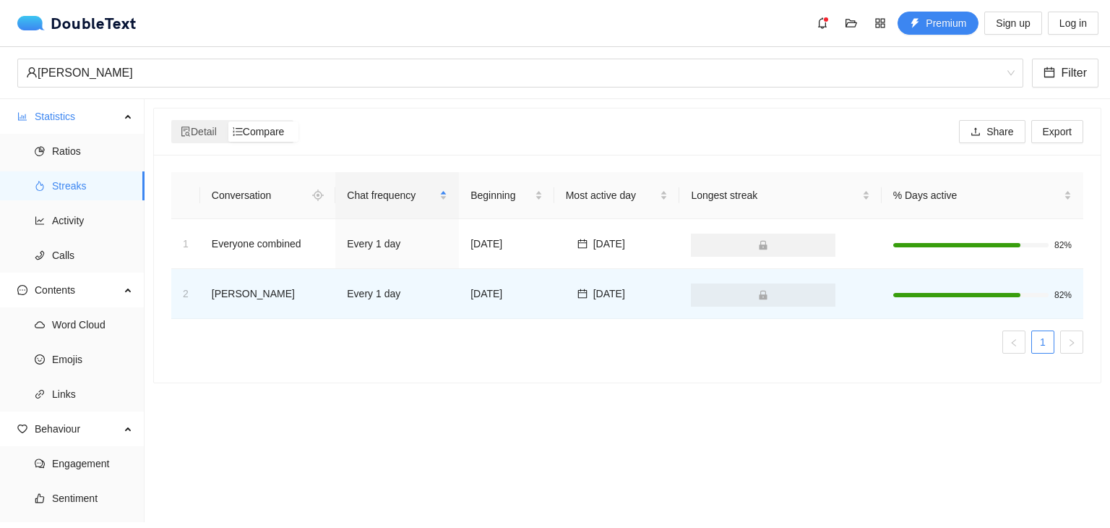
scroll to position [0, 0]
click at [217, 126] on span "Detail" at bounding box center [199, 132] width 36 height 12
click at [173, 121] on input "Detail" at bounding box center [173, 121] width 0 height 0
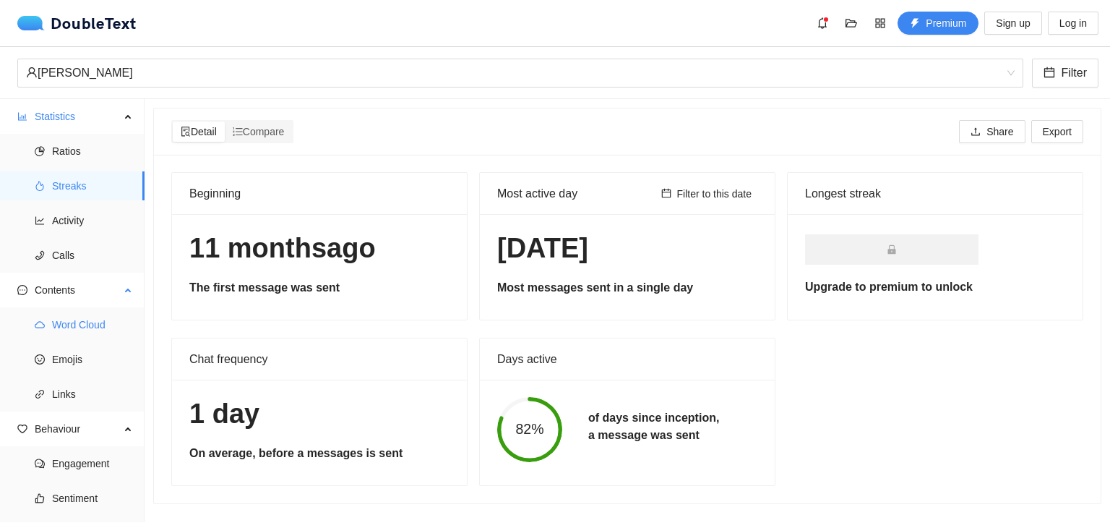
click at [108, 333] on span "Word Cloud" at bounding box center [92, 324] width 81 height 29
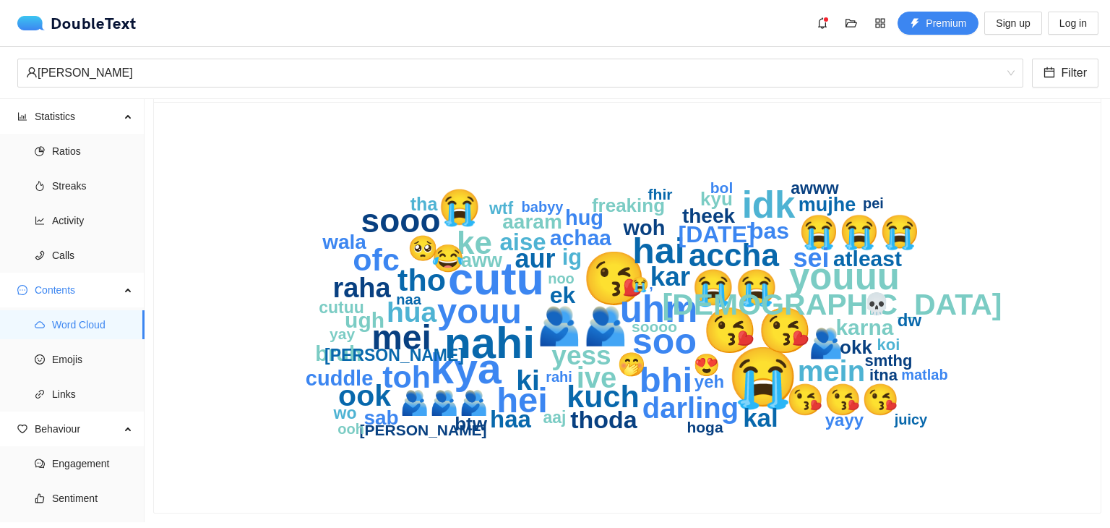
scroll to position [5, 0]
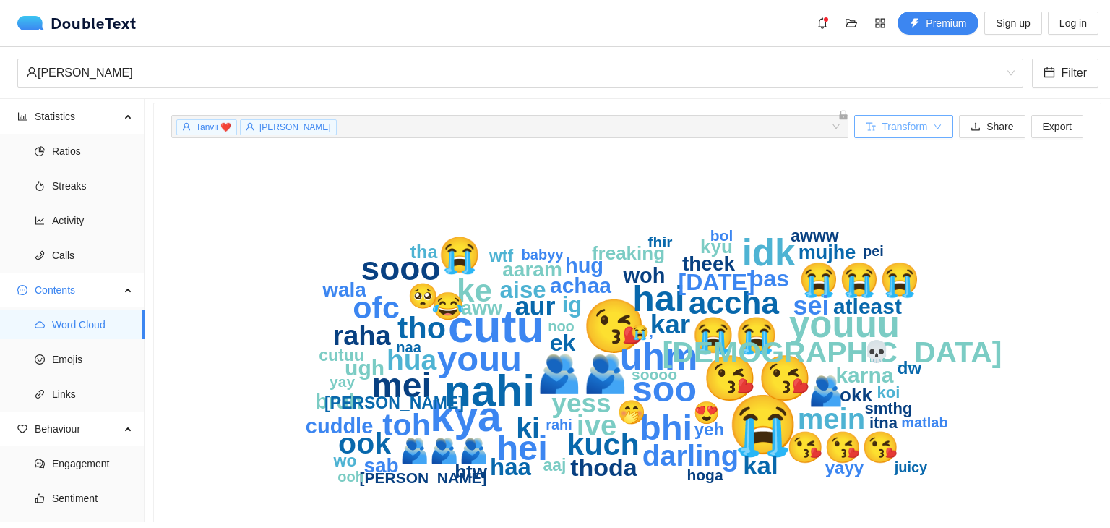
click at [943, 132] on button "Transform" at bounding box center [904, 126] width 99 height 23
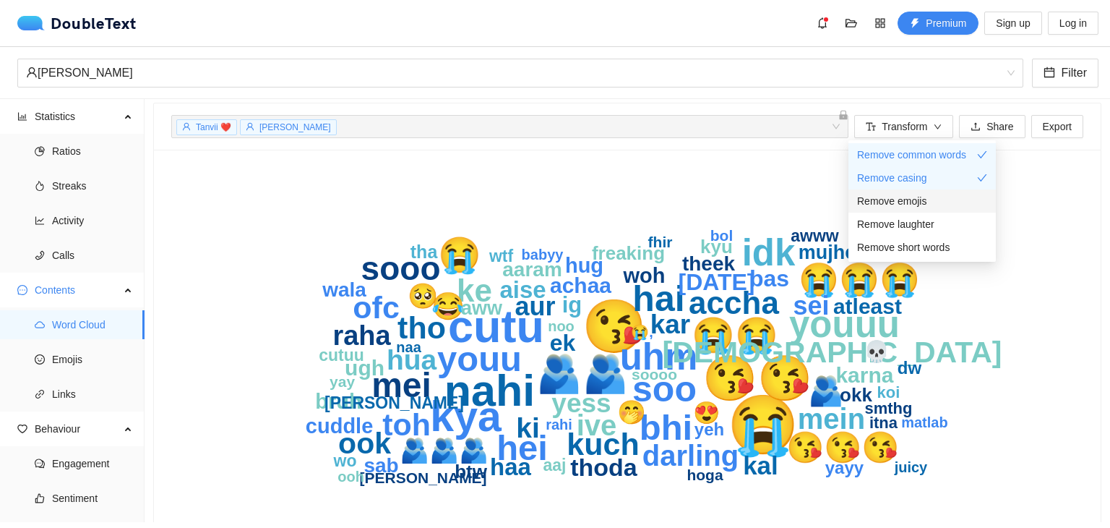
click at [920, 206] on span "Remove emojis" at bounding box center [891, 201] width 69 height 16
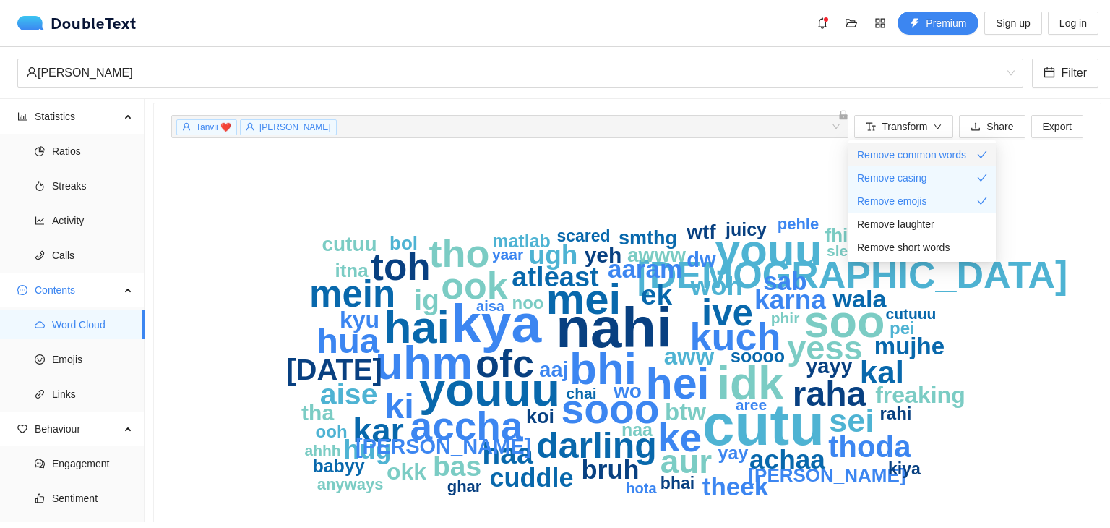
click at [900, 155] on span "Remove common words" at bounding box center [911, 155] width 109 height 16
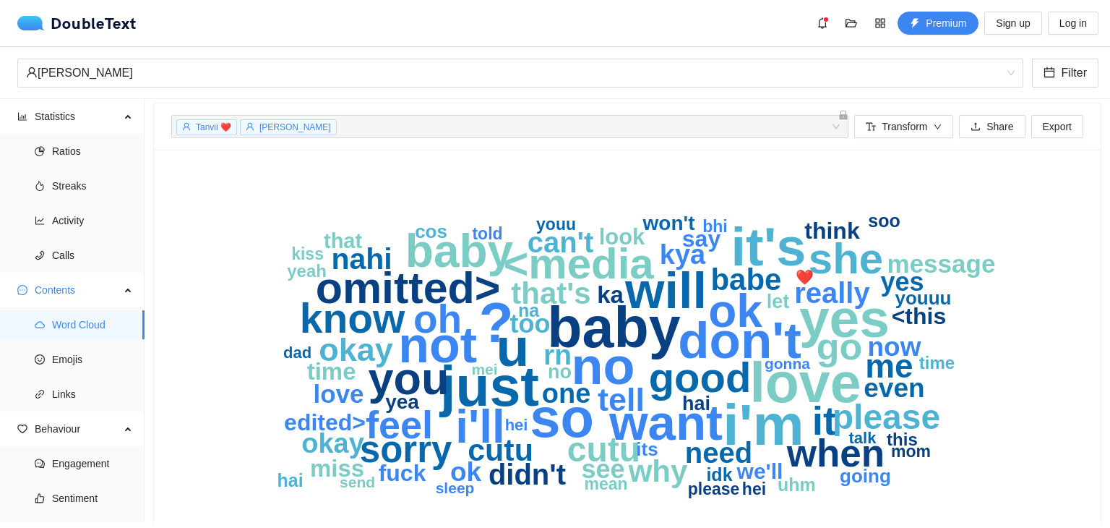
click at [388, 286] on text "omitted>" at bounding box center [408, 287] width 185 height 49
click at [909, 124] on span "Transform" at bounding box center [905, 127] width 46 height 16
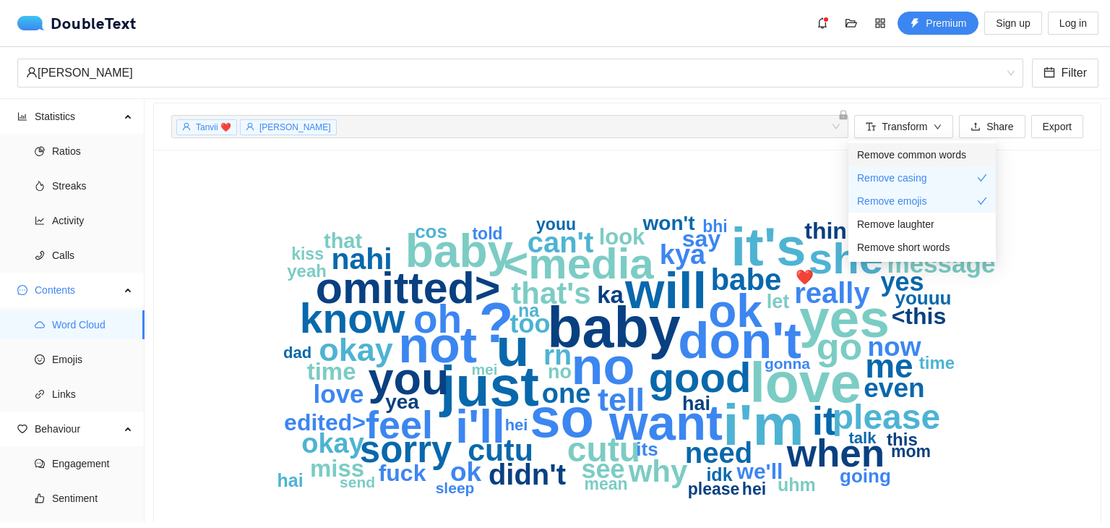
click at [930, 151] on span "Remove common words" at bounding box center [911, 155] width 109 height 16
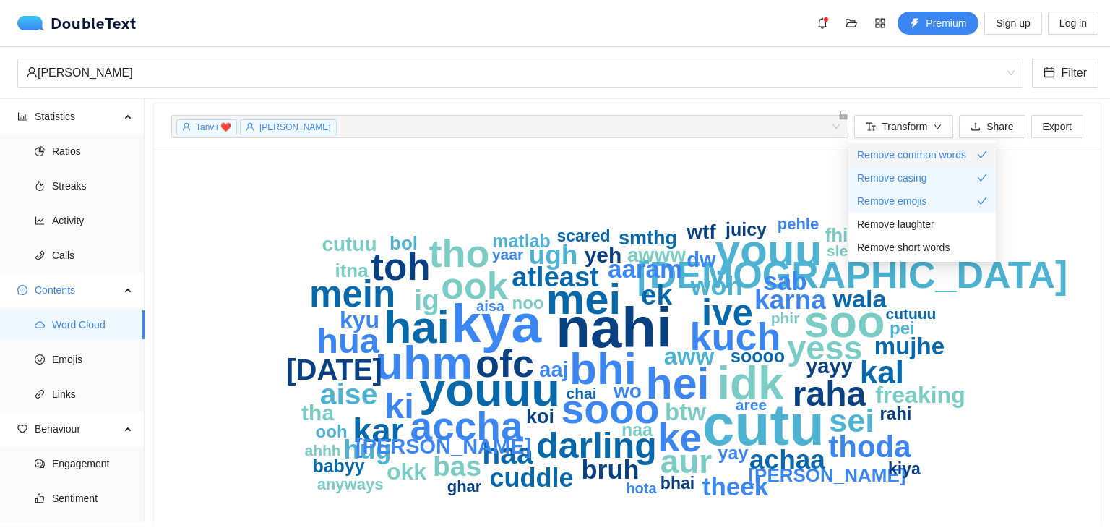
click at [930, 152] on span "Remove common words" at bounding box center [911, 155] width 109 height 16
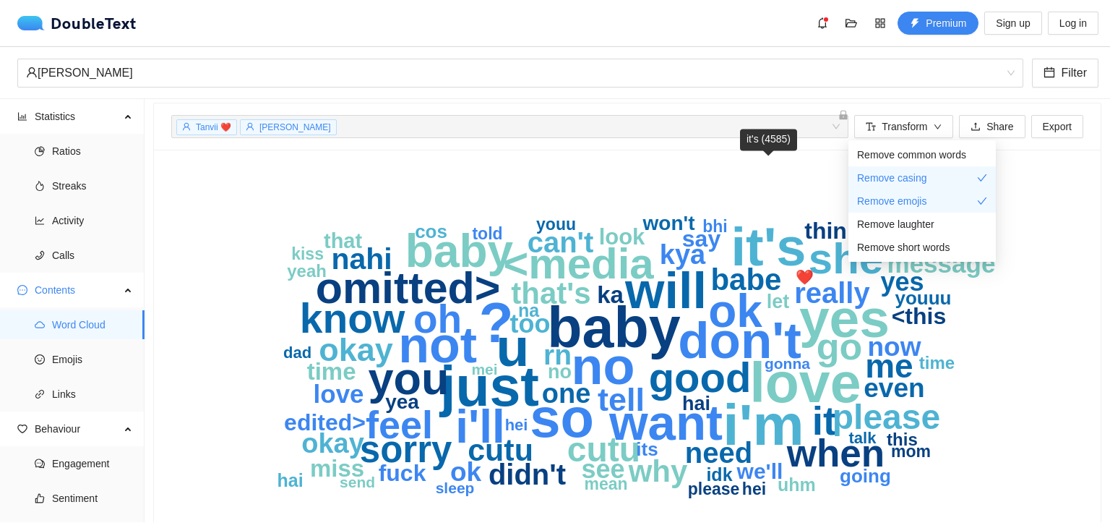
scroll to position [64, 0]
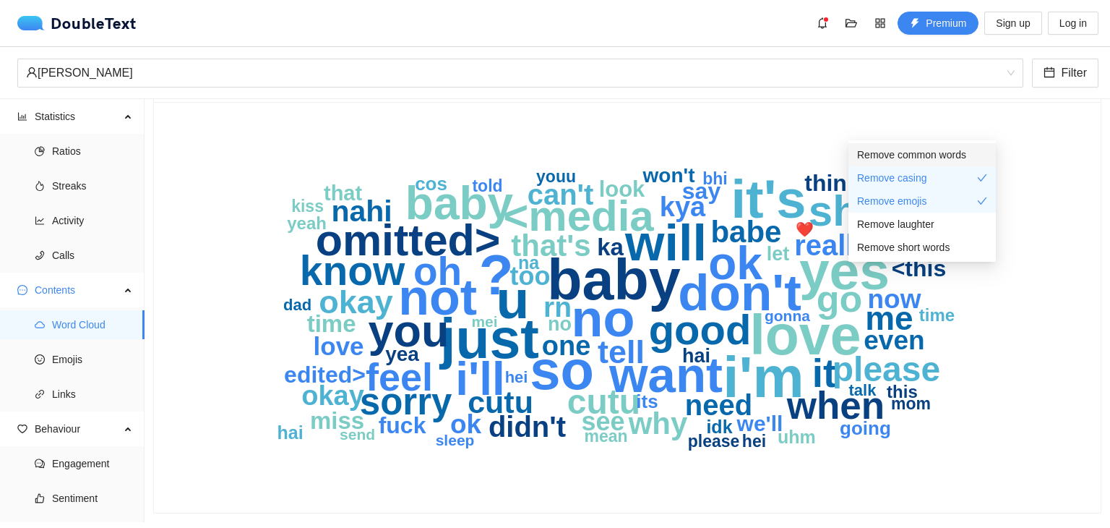
click at [920, 153] on span "Remove common words" at bounding box center [911, 155] width 109 height 16
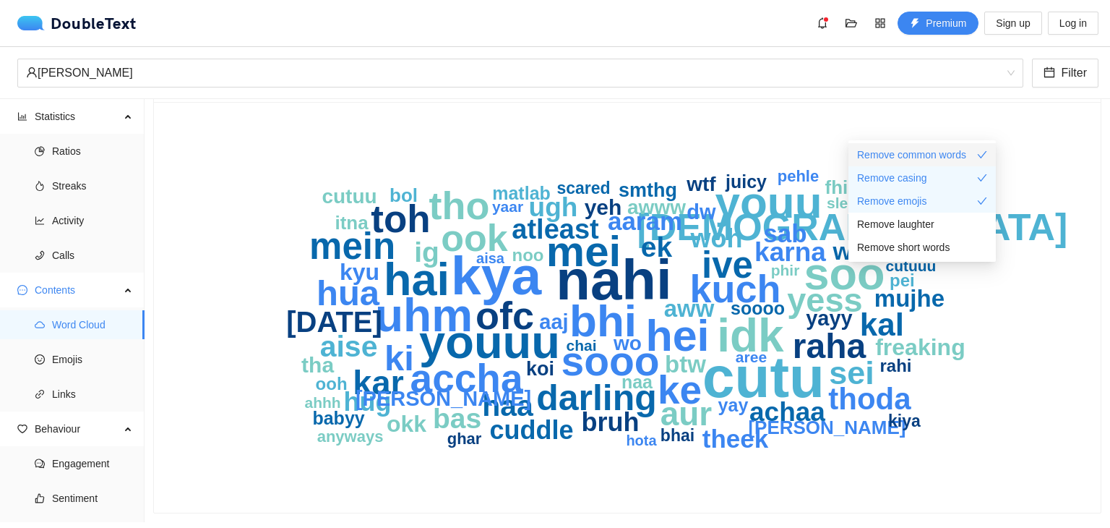
click at [920, 153] on span "Remove common words" at bounding box center [911, 155] width 109 height 16
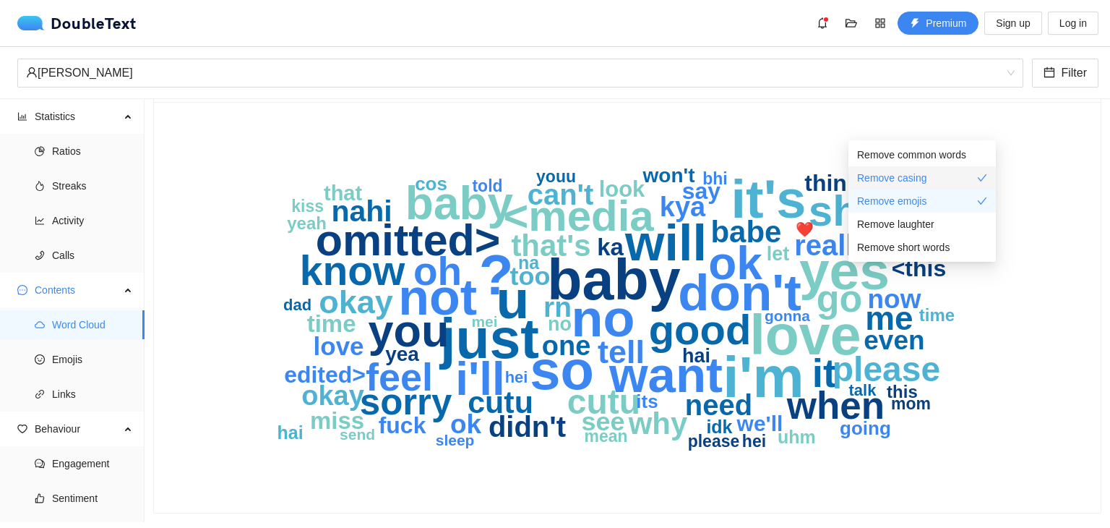
click at [921, 179] on span "Remove casing" at bounding box center [892, 178] width 70 height 16
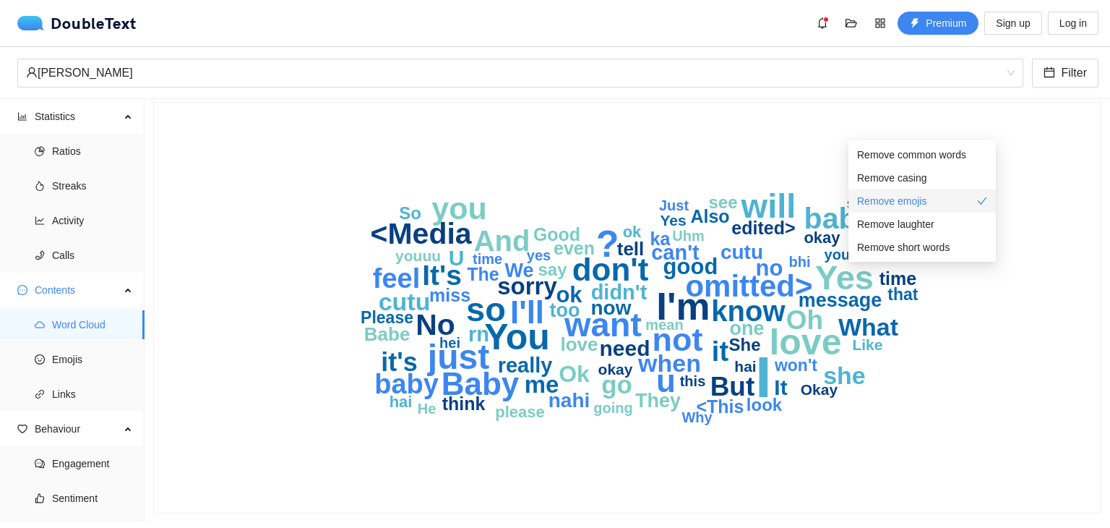
click at [917, 200] on span "Remove emojis" at bounding box center [891, 201] width 69 height 16
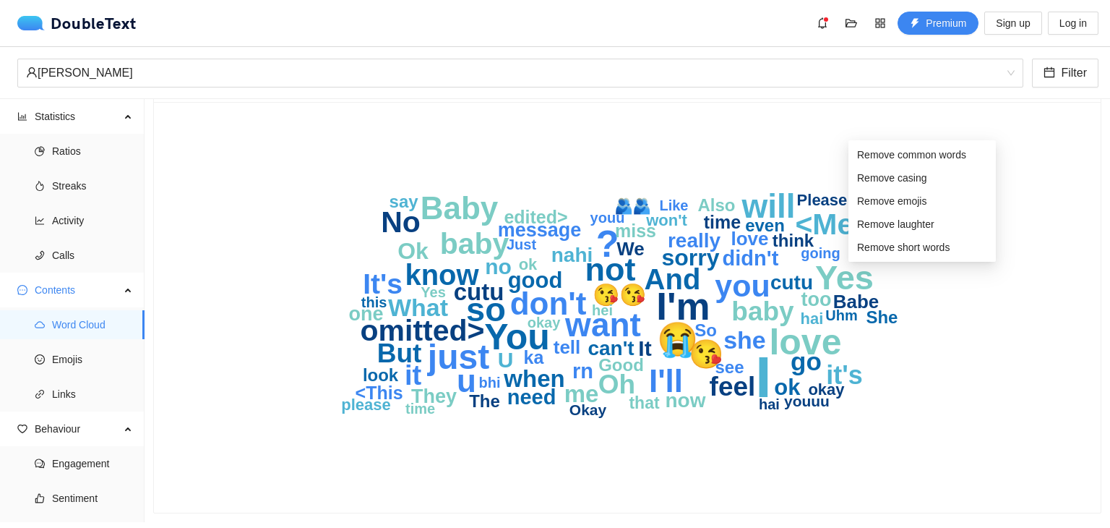
click at [932, 307] on icon "I I'm ? You love just Yes so will want 😭 not don't I'll u Baby you omitted> No …" at bounding box center [622, 307] width 902 height 376
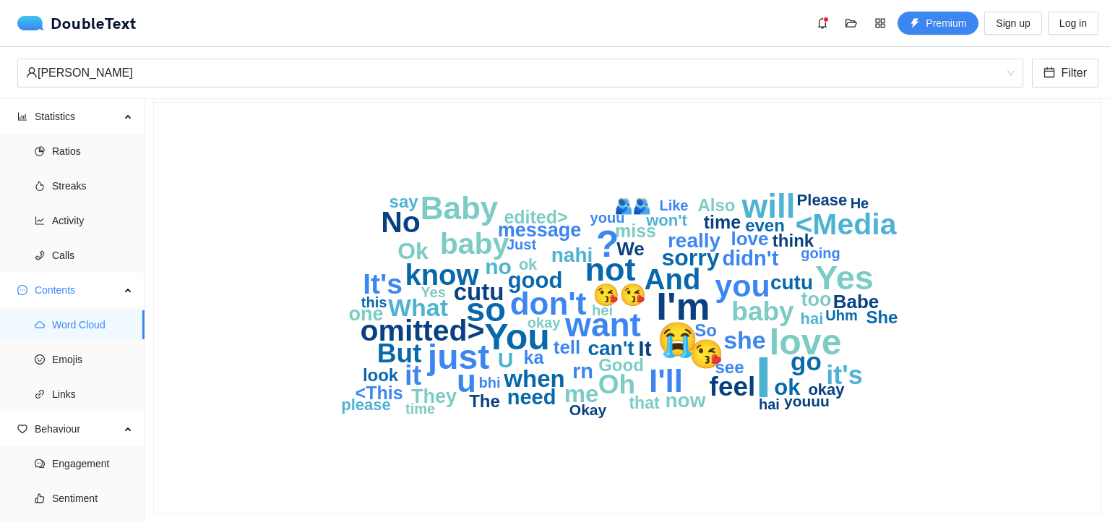
scroll to position [19, 0]
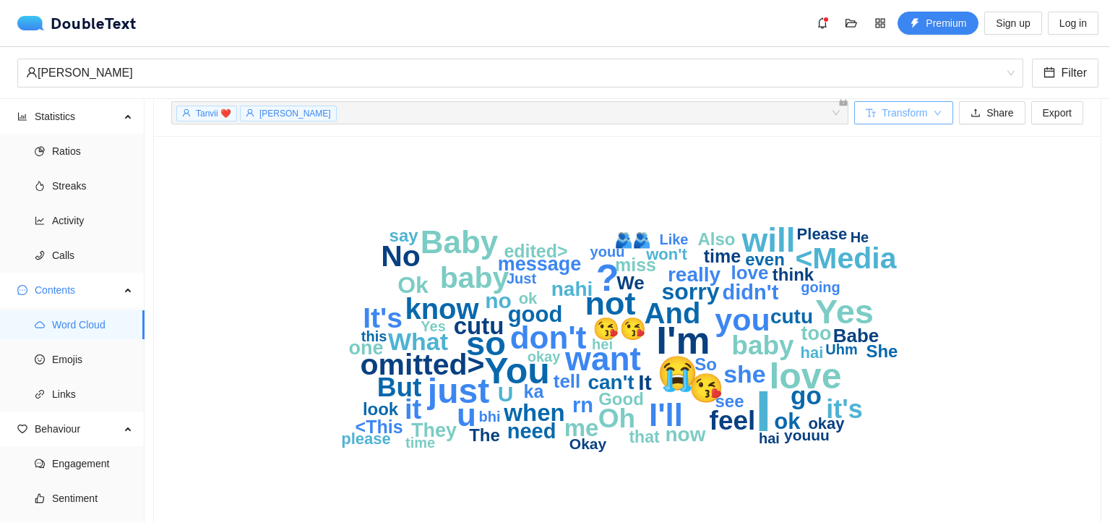
click at [907, 118] on span "Transform" at bounding box center [905, 113] width 46 height 16
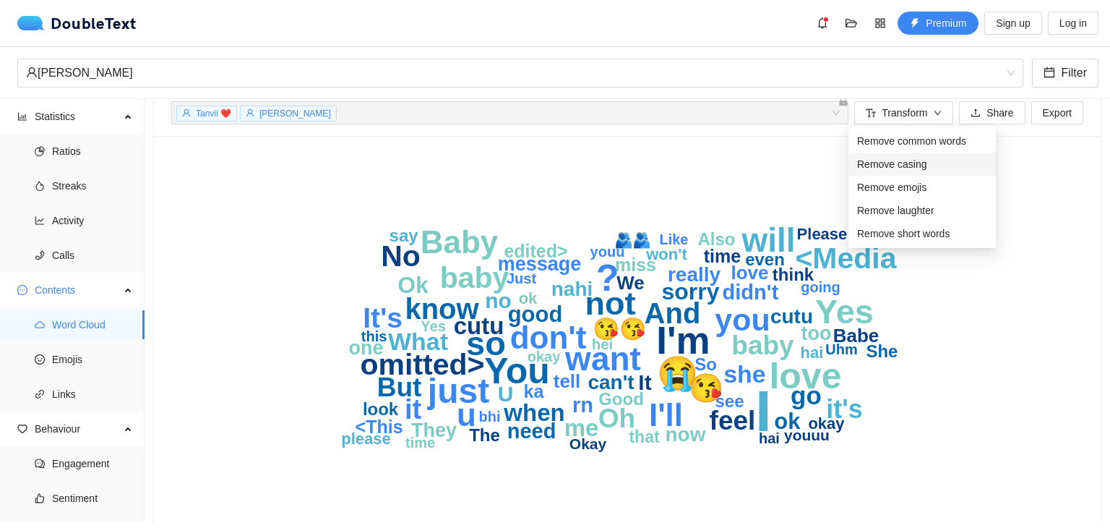
click at [925, 161] on div "Remove casing" at bounding box center [922, 164] width 130 height 16
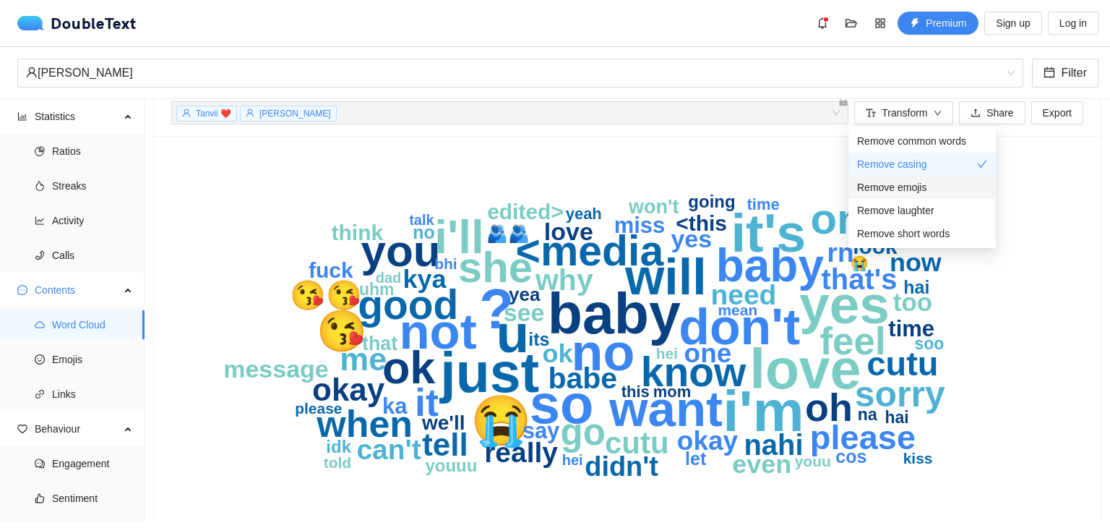
click at [926, 187] on div "Remove emojis" at bounding box center [922, 187] width 130 height 16
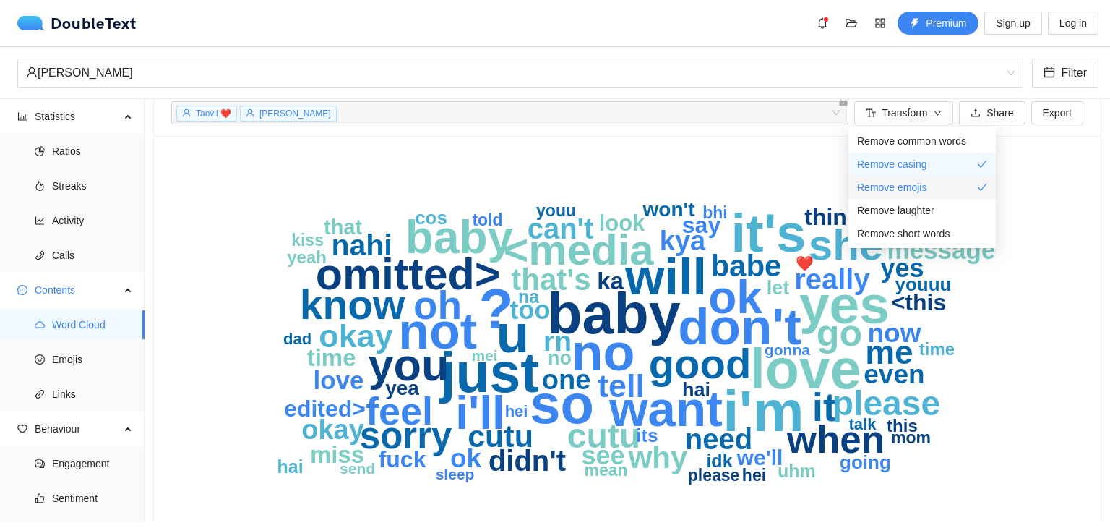
click at [926, 184] on div "Remove emojis" at bounding box center [922, 187] width 130 height 16
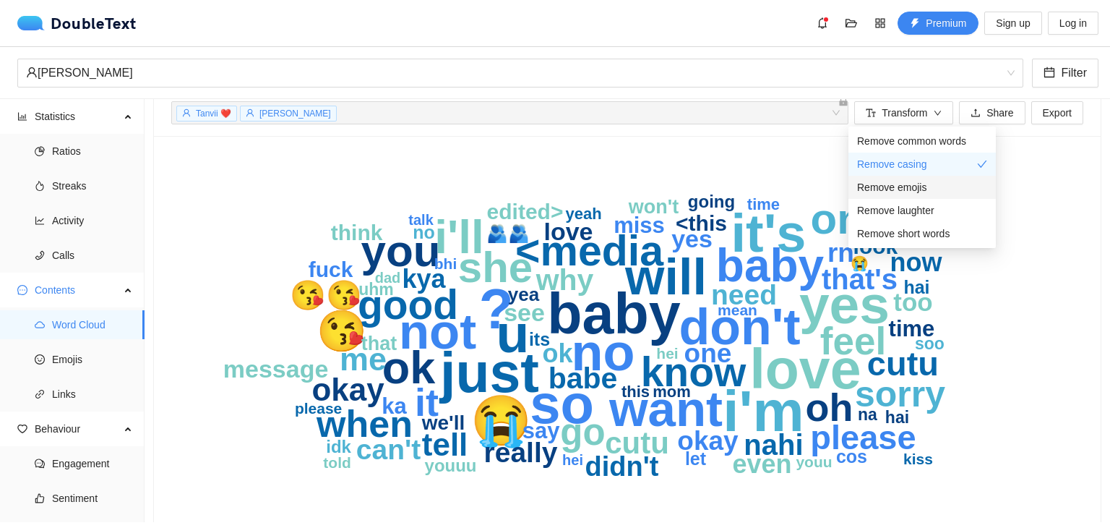
click at [952, 183] on div "Remove emojis" at bounding box center [922, 187] width 130 height 16
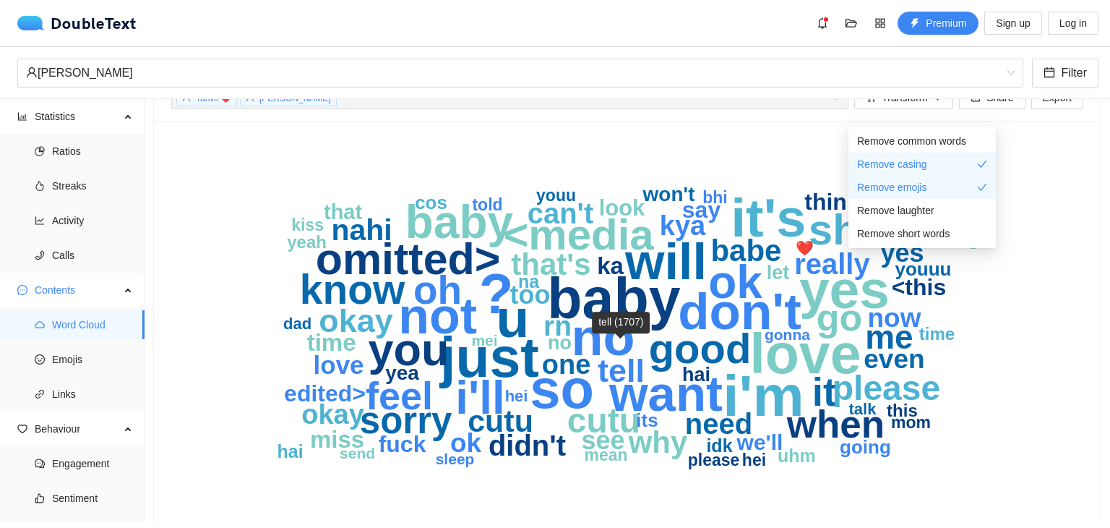
scroll to position [46, 0]
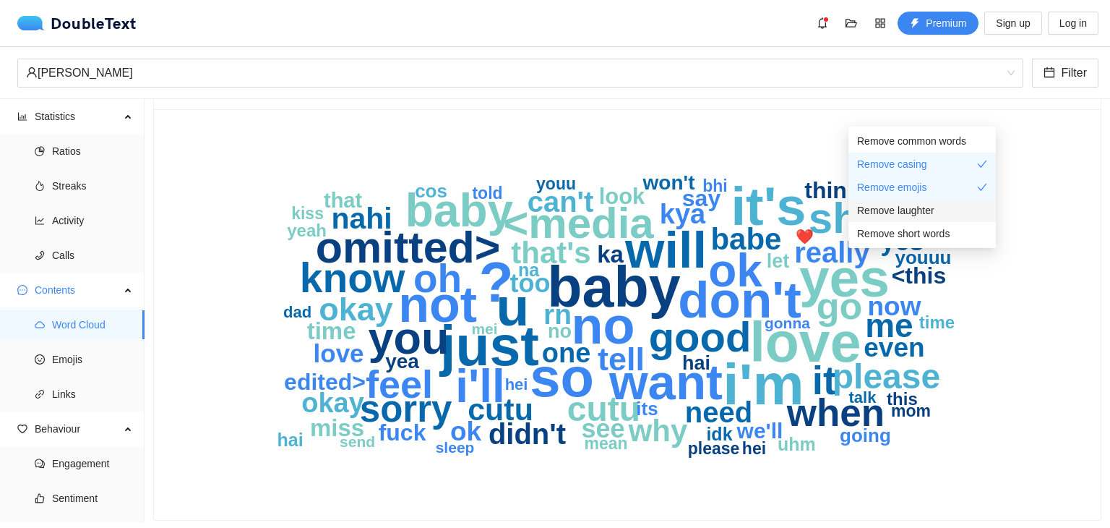
click at [940, 212] on div "Remove laughter" at bounding box center [922, 210] width 130 height 16
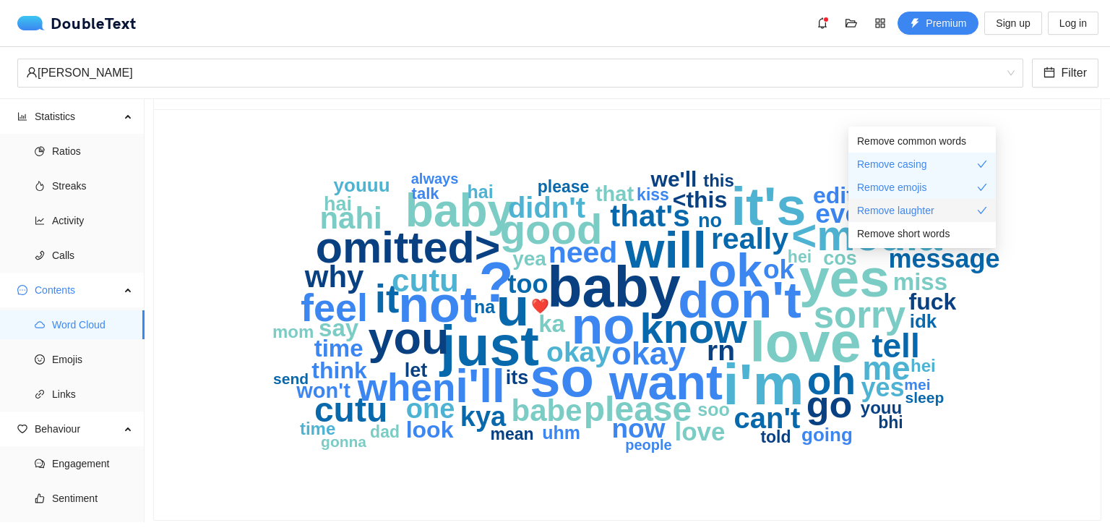
click at [925, 208] on span "Remove laughter" at bounding box center [895, 210] width 77 height 16
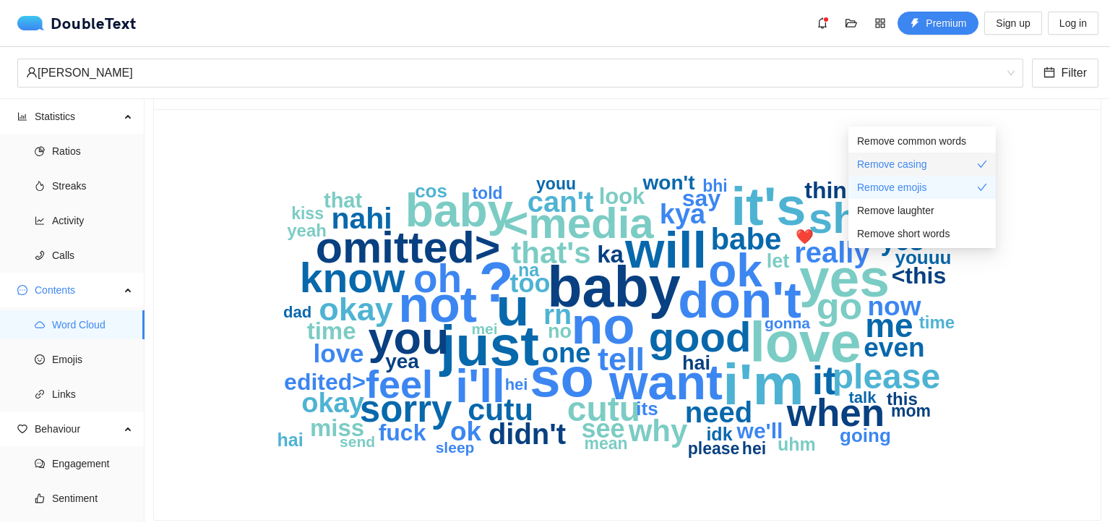
click at [940, 174] on li "Remove casing" at bounding box center [922, 164] width 147 height 23
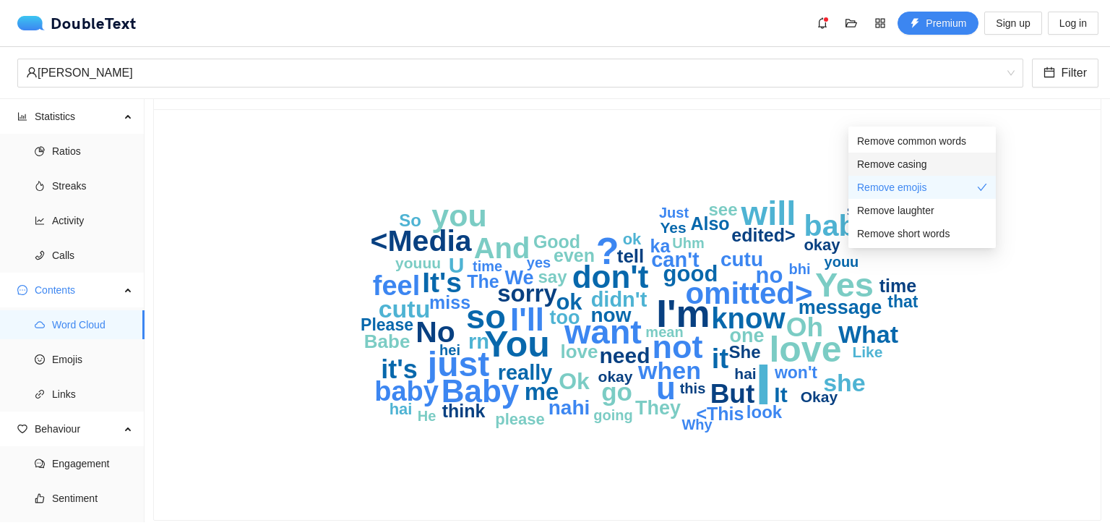
click at [941, 163] on div "Remove casing" at bounding box center [922, 164] width 130 height 16
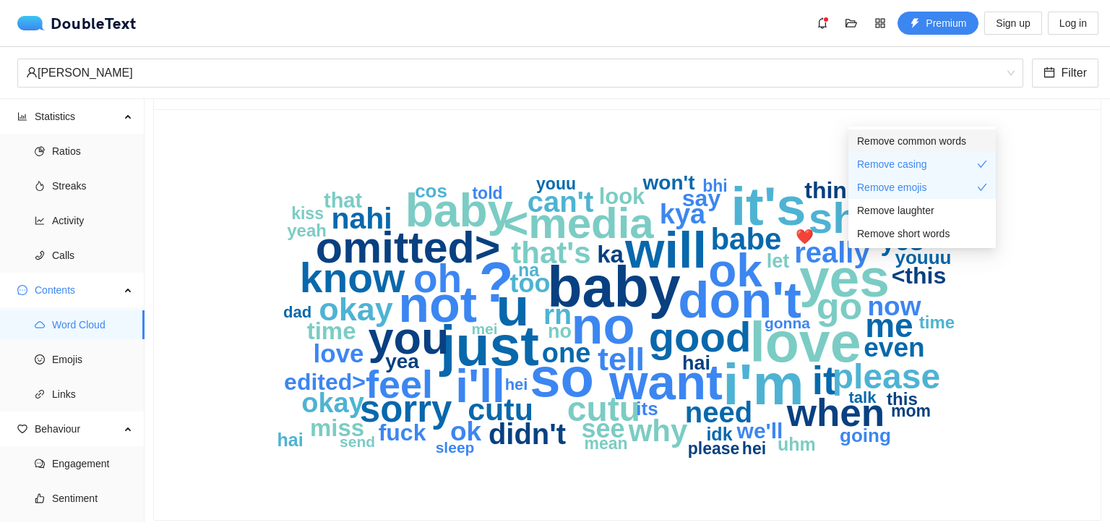
click at [937, 145] on span "Remove common words" at bounding box center [911, 141] width 109 height 16
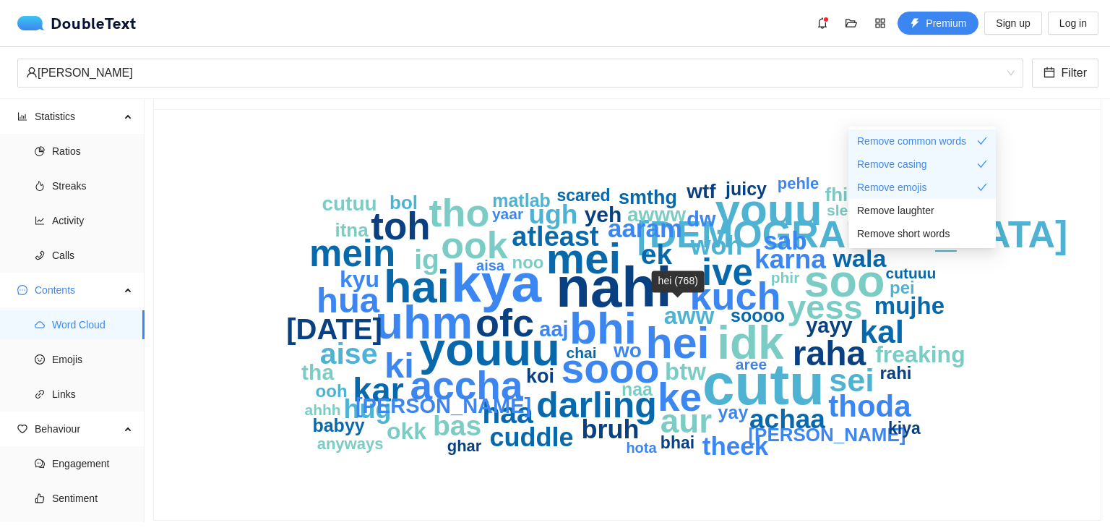
scroll to position [64, 0]
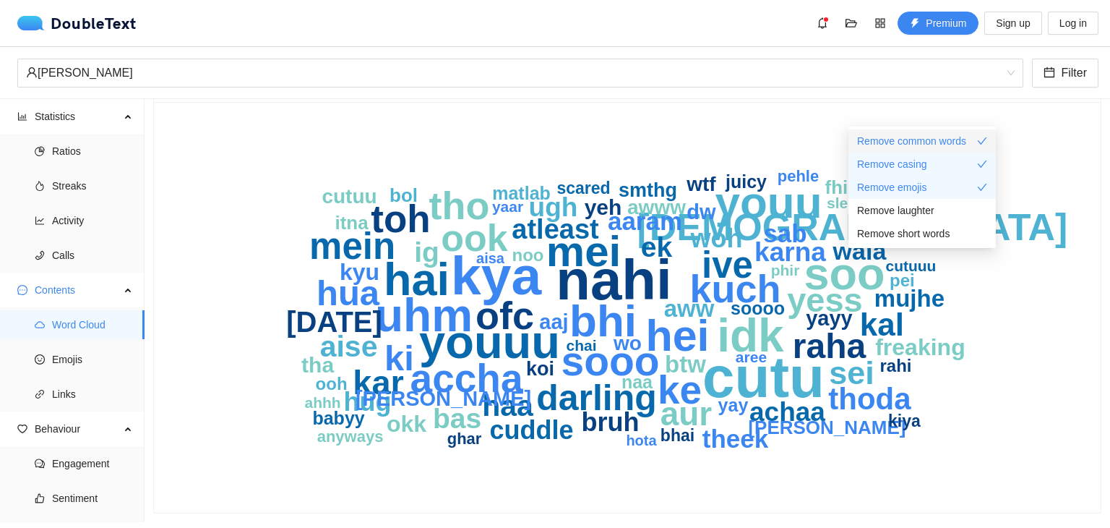
click at [905, 140] on span "Remove common words" at bounding box center [911, 141] width 109 height 16
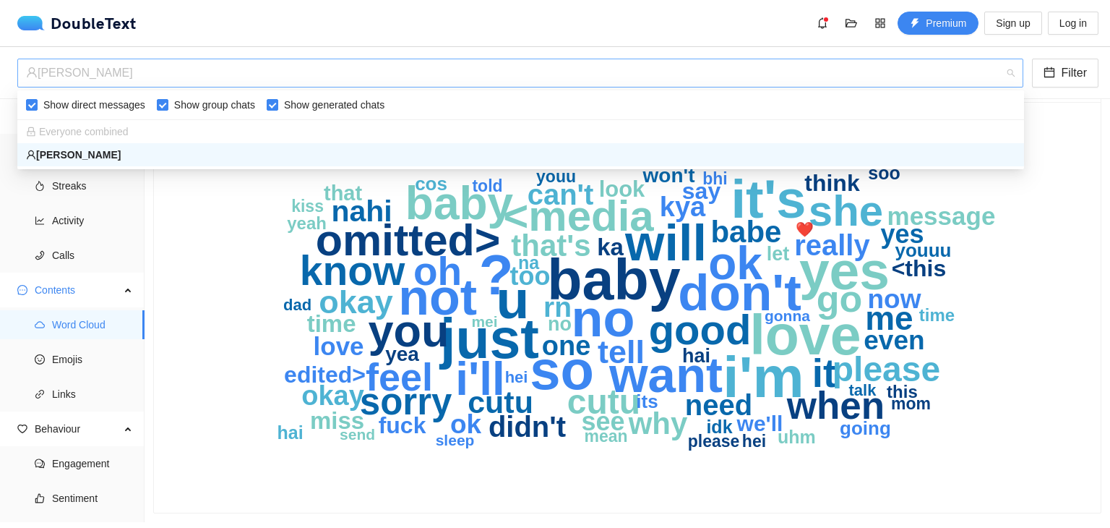
click at [1001, 77] on div "[PERSON_NAME]" at bounding box center [514, 72] width 976 height 27
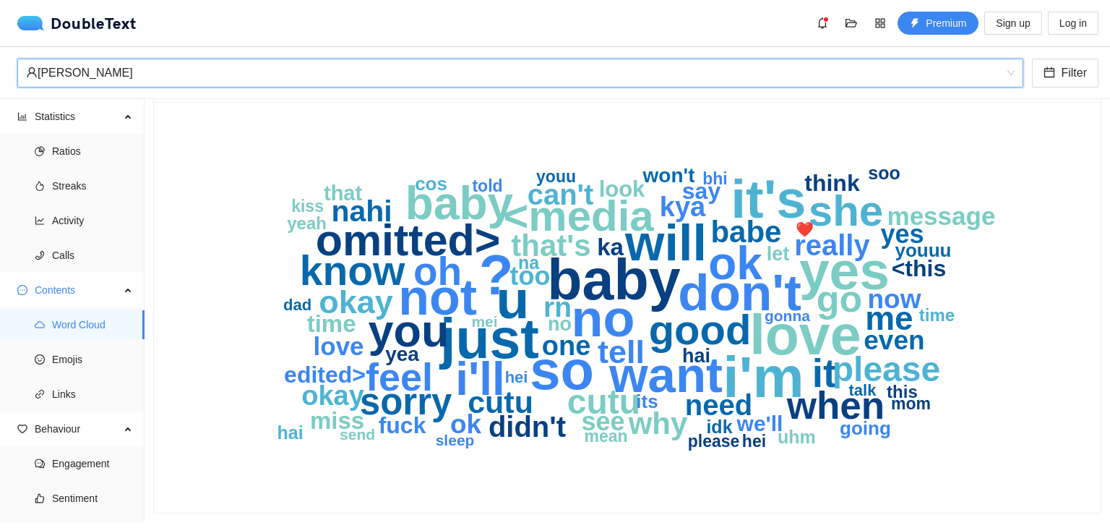
click at [1001, 77] on div "[PERSON_NAME]" at bounding box center [514, 72] width 976 height 27
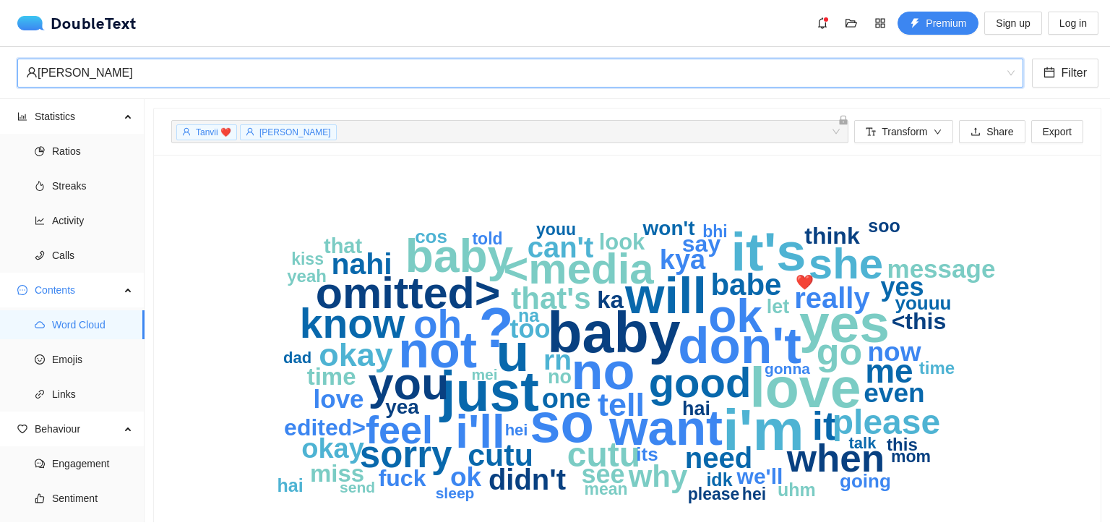
click at [830, 54] on div "9e5d0aa046d71 Hanif Filter" at bounding box center [555, 73] width 1110 height 52
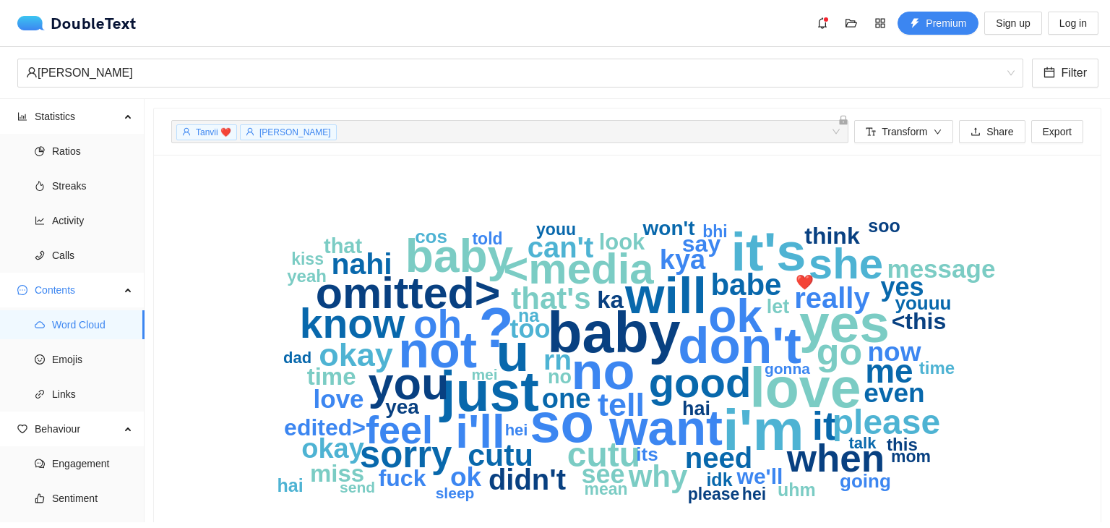
click at [676, 128] on div "Tanvii ❤️ Hanif + 0 ..." at bounding box center [503, 131] width 656 height 17
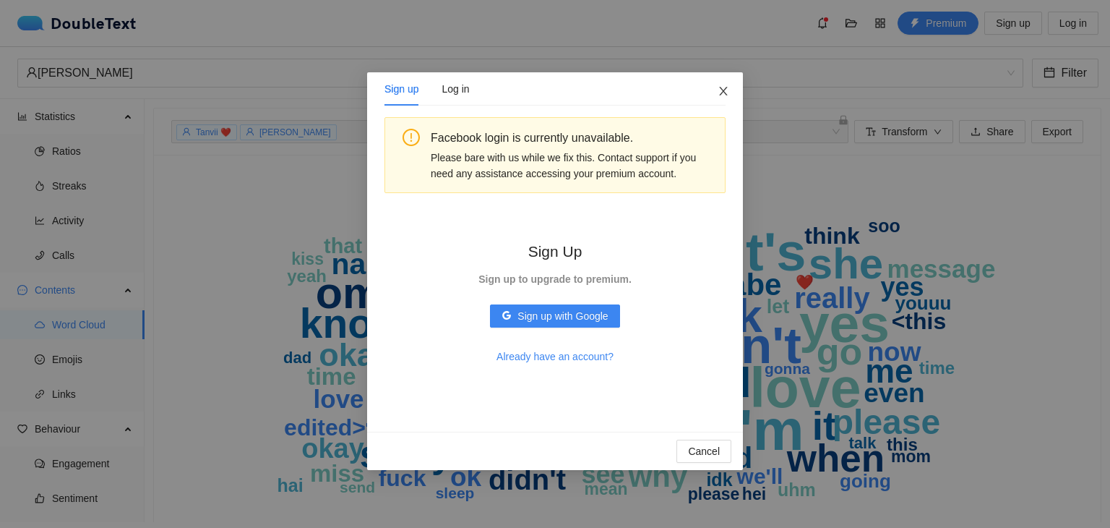
click at [719, 90] on icon "close" at bounding box center [724, 91] width 12 height 12
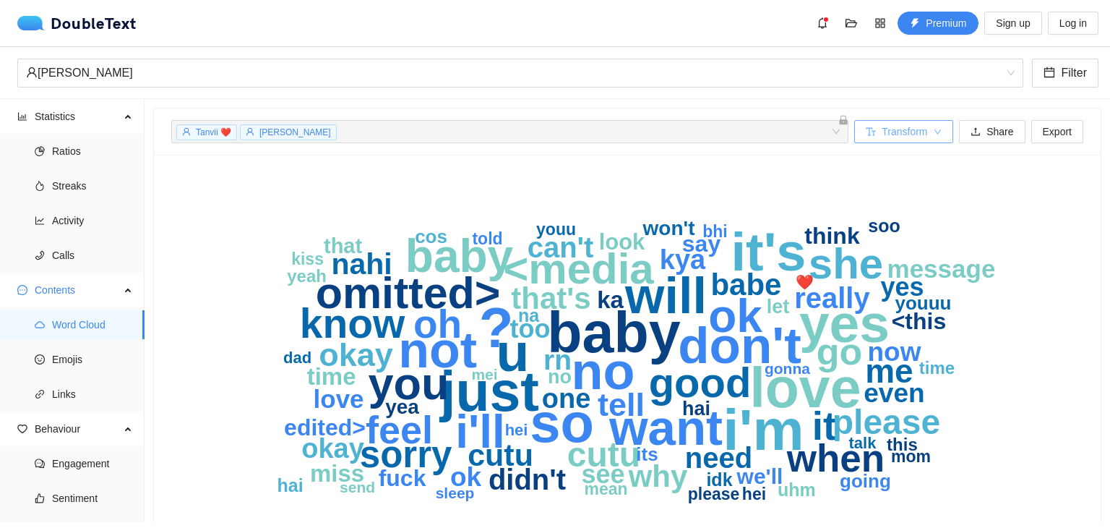
click at [882, 137] on span "Transform" at bounding box center [905, 132] width 46 height 16
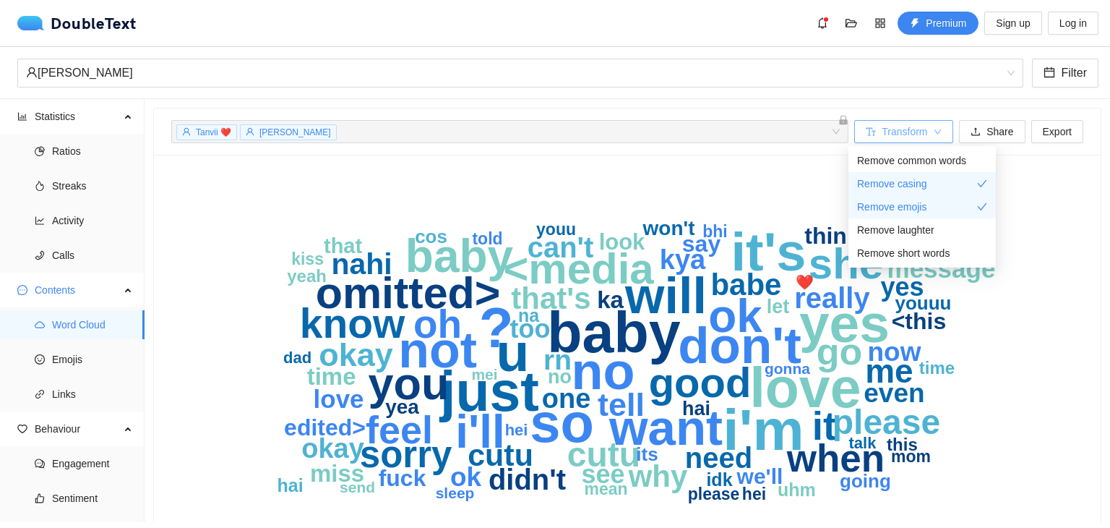
click at [882, 137] on span "Transform" at bounding box center [905, 132] width 46 height 16
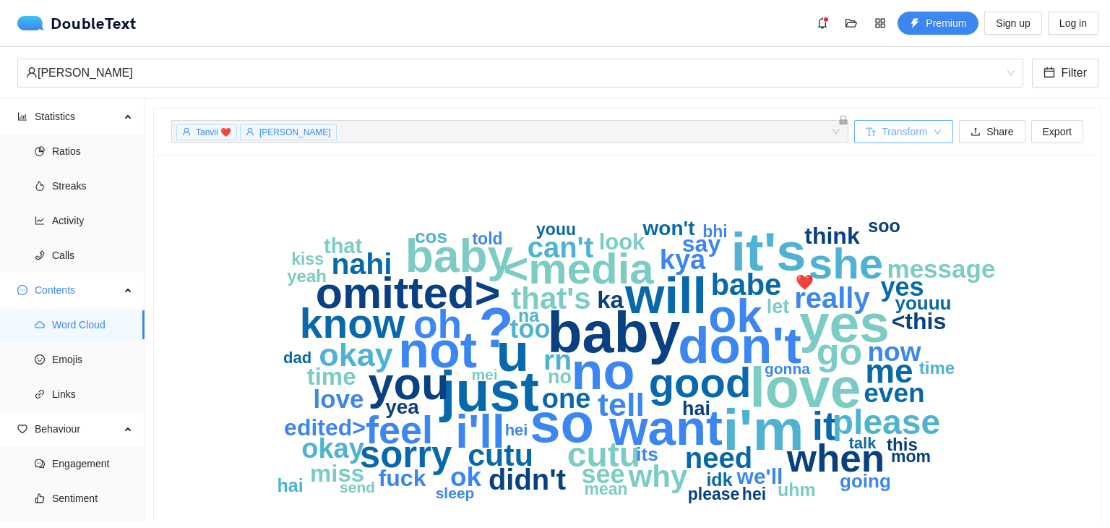
click at [935, 132] on button "Transform" at bounding box center [904, 131] width 99 height 23
